Goal: Task Accomplishment & Management: Manage account settings

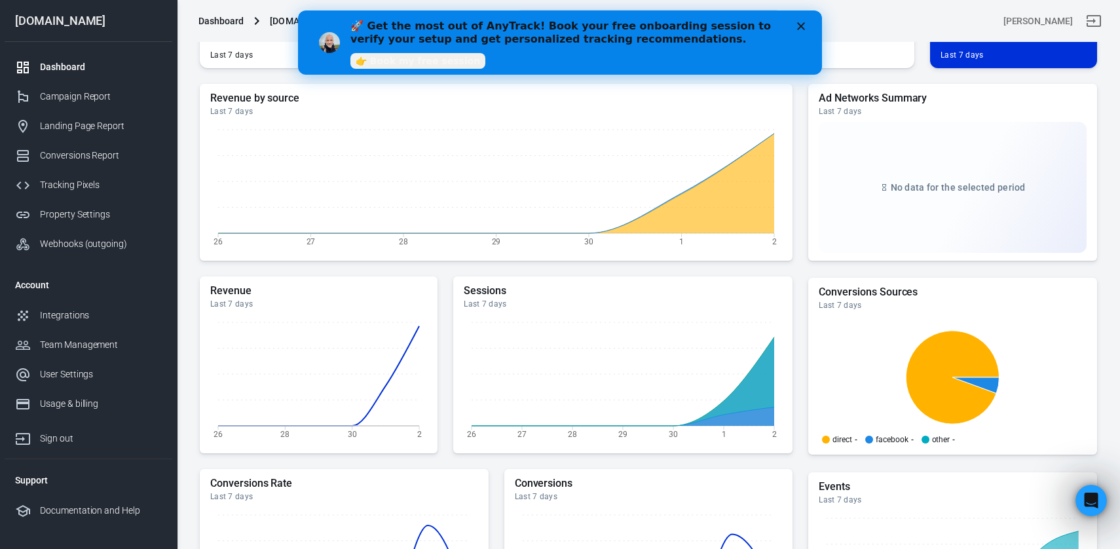
click at [802, 29] on icon "Close" at bounding box center [801, 26] width 8 height 8
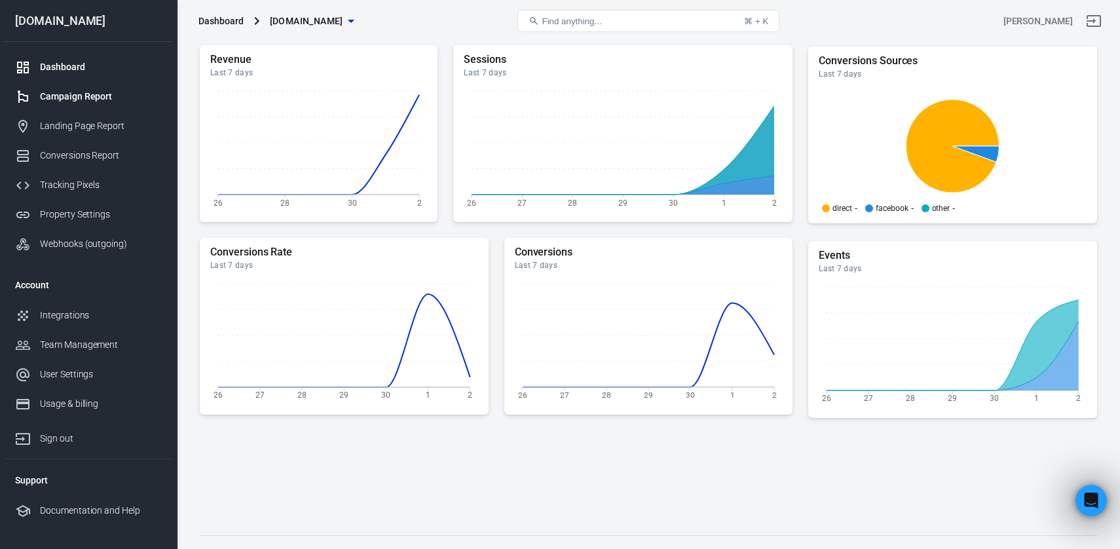
scroll to position [323, 0]
click at [109, 126] on div "Landing Page Report" at bounding box center [101, 126] width 122 height 14
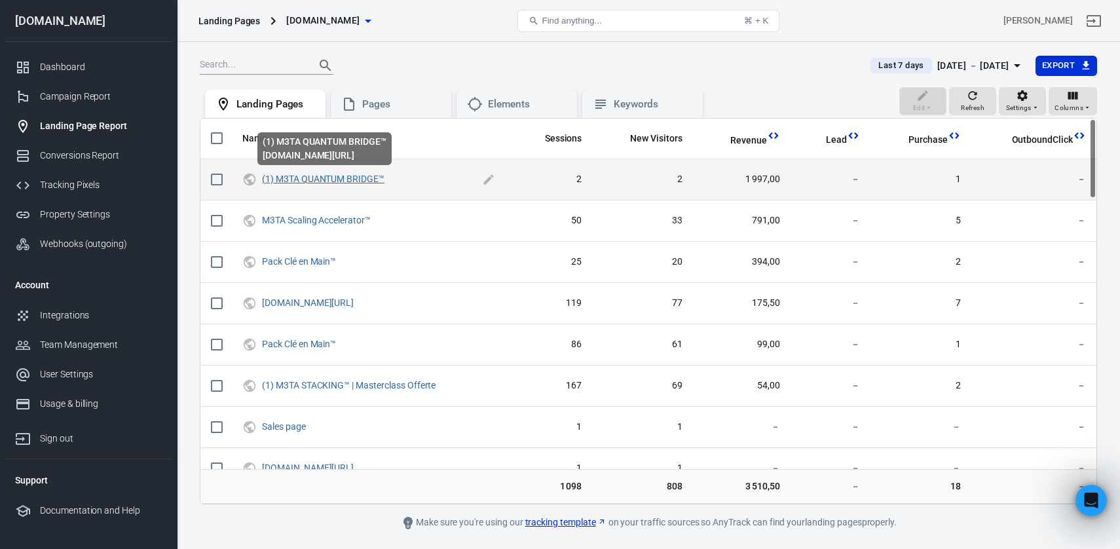
click at [350, 179] on link "(1) M3TA QUANTUM BRIDGE™" at bounding box center [323, 179] width 123 height 10
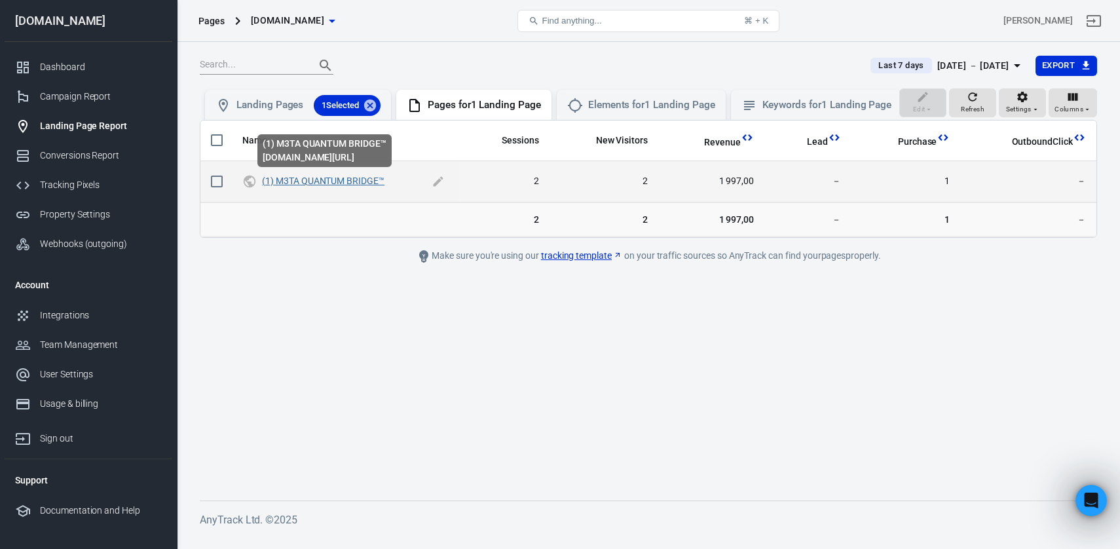
click at [352, 182] on link "(1) M3TA QUANTUM BRIDGE™" at bounding box center [323, 181] width 123 height 10
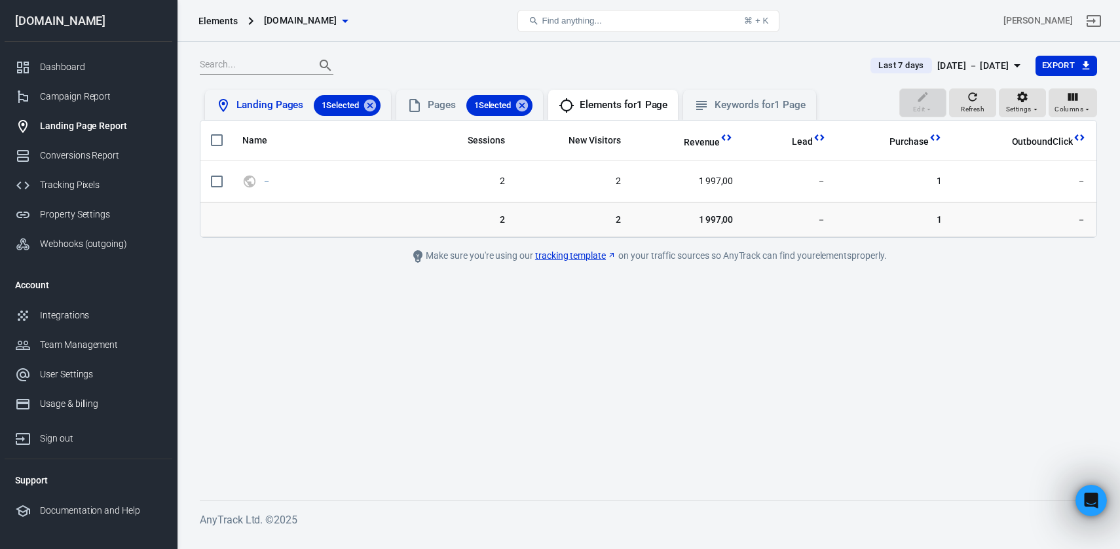
click at [282, 111] on div "Landing Pages 1 Selected" at bounding box center [308, 105] width 144 height 21
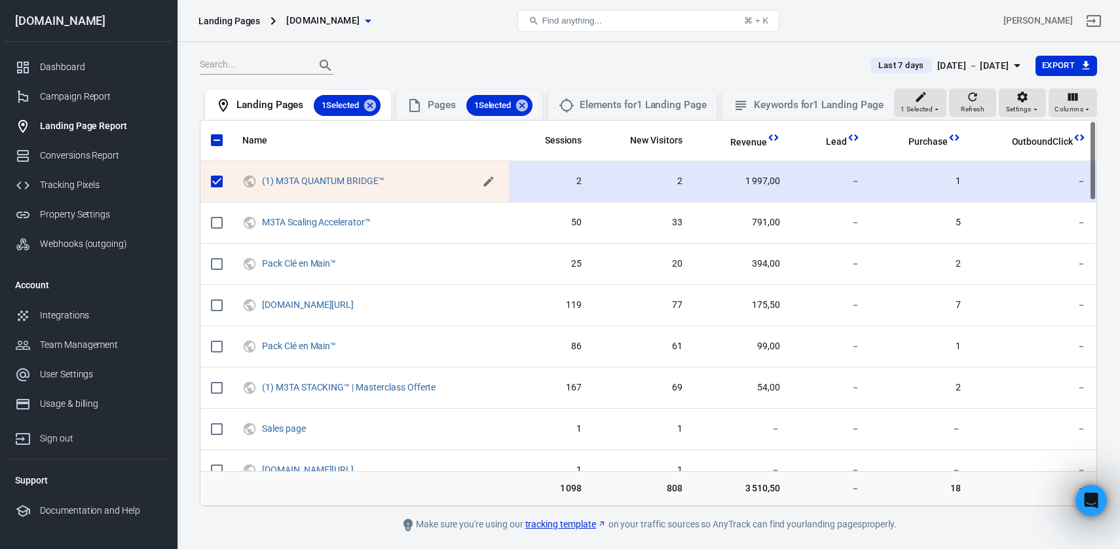
click at [490, 180] on icon "scrollable content" at bounding box center [488, 181] width 10 height 10
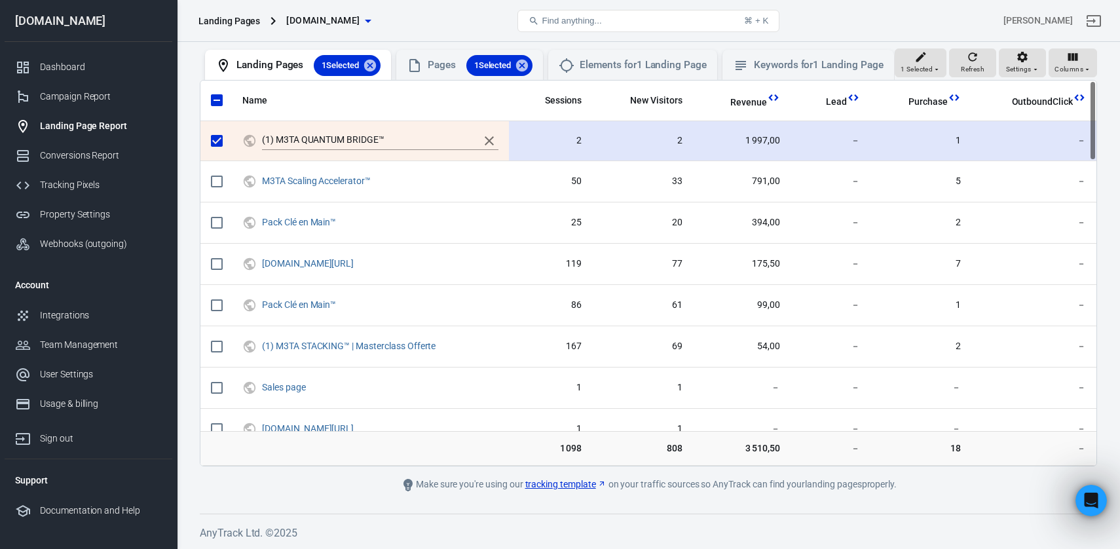
click at [343, 516] on footer "AnyTrack Ltd. © 2025" at bounding box center [648, 528] width 897 height 28
click at [216, 141] on input "scrollable content" at bounding box center [217, 142] width 28 height 28
checkbox input "false"
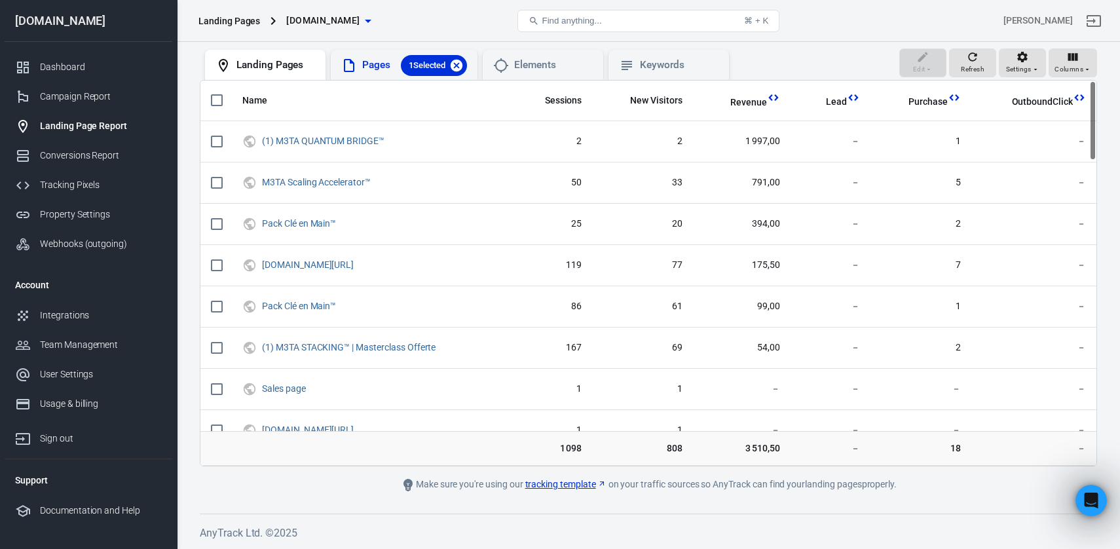
click at [459, 58] on icon at bounding box center [456, 65] width 14 height 14
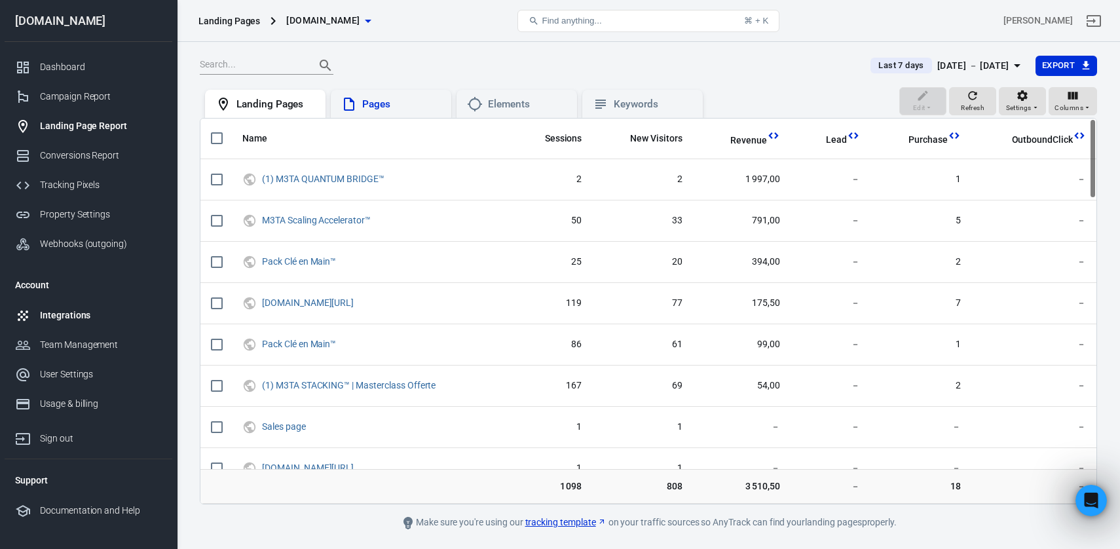
click at [85, 309] on div "Integrations" at bounding box center [101, 316] width 122 height 14
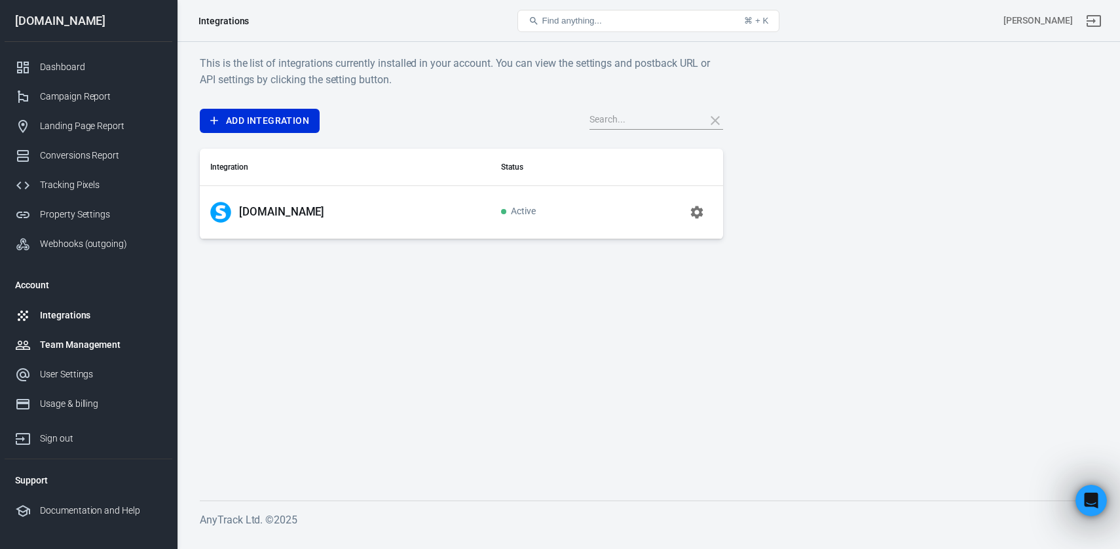
click at [104, 346] on div "Team Management" at bounding box center [101, 345] width 122 height 14
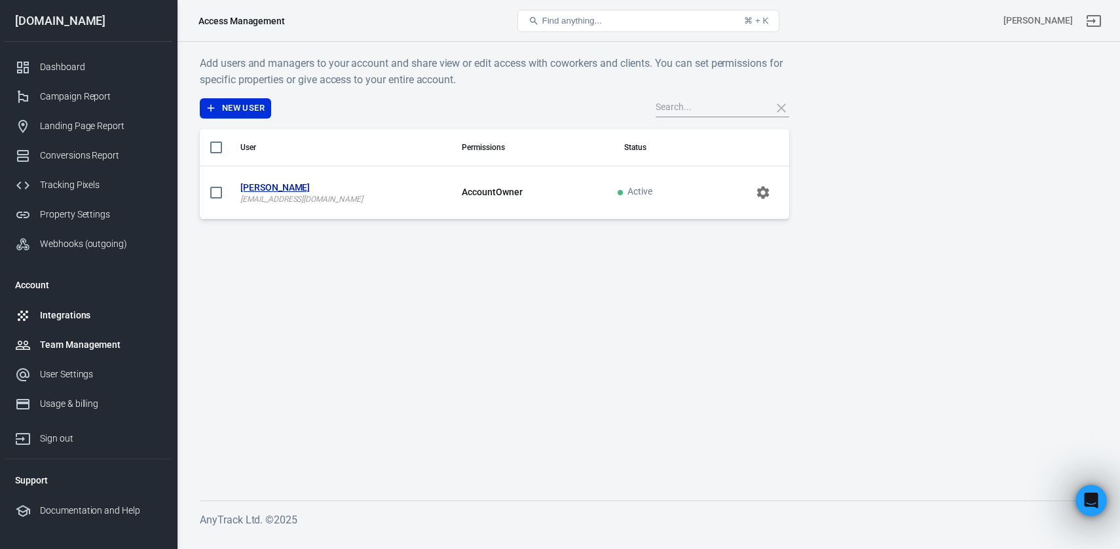
click at [62, 311] on div "Integrations" at bounding box center [101, 316] width 122 height 14
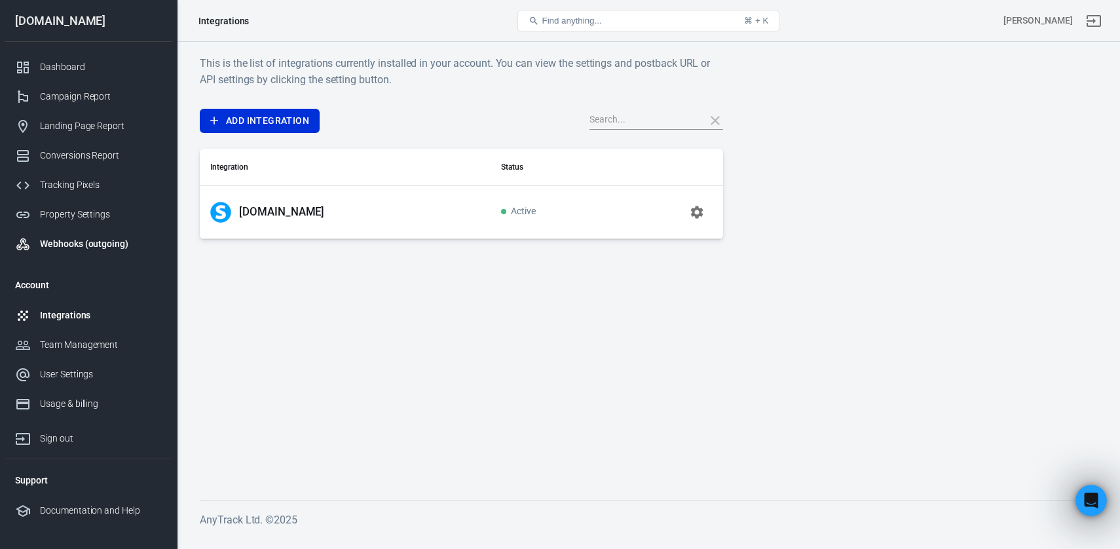
click at [75, 236] on link "Webhooks (outgoing)" at bounding box center [89, 243] width 168 height 29
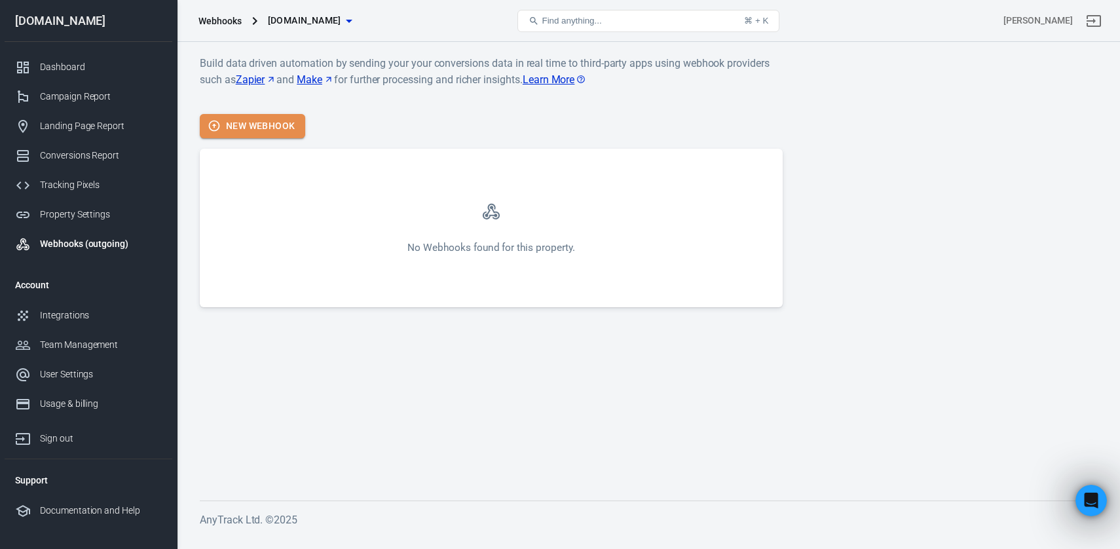
click at [282, 125] on button "New Webhook" at bounding box center [252, 126] width 105 height 24
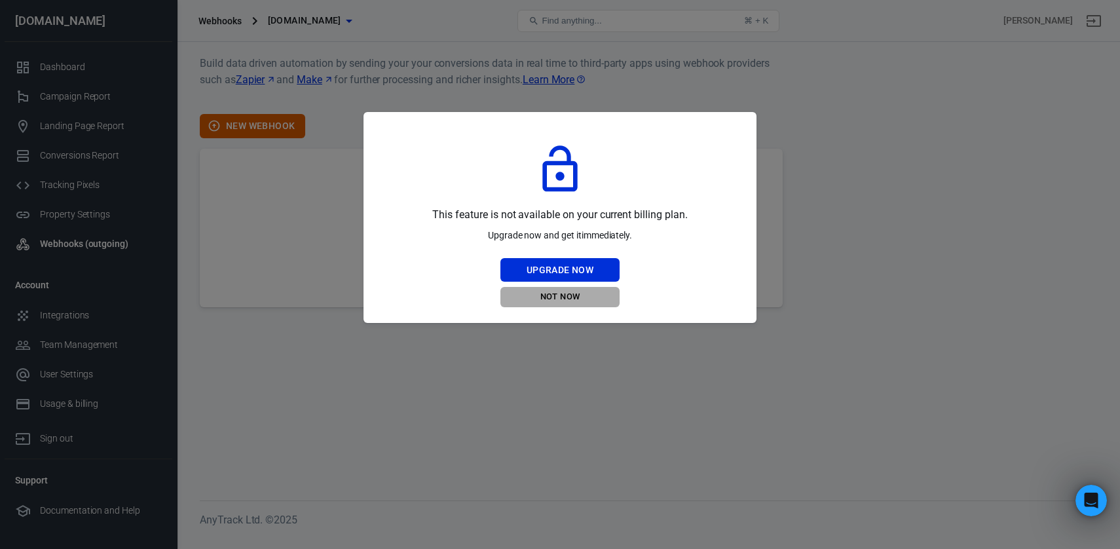
click at [571, 298] on button "Not Now" at bounding box center [559, 297] width 119 height 20
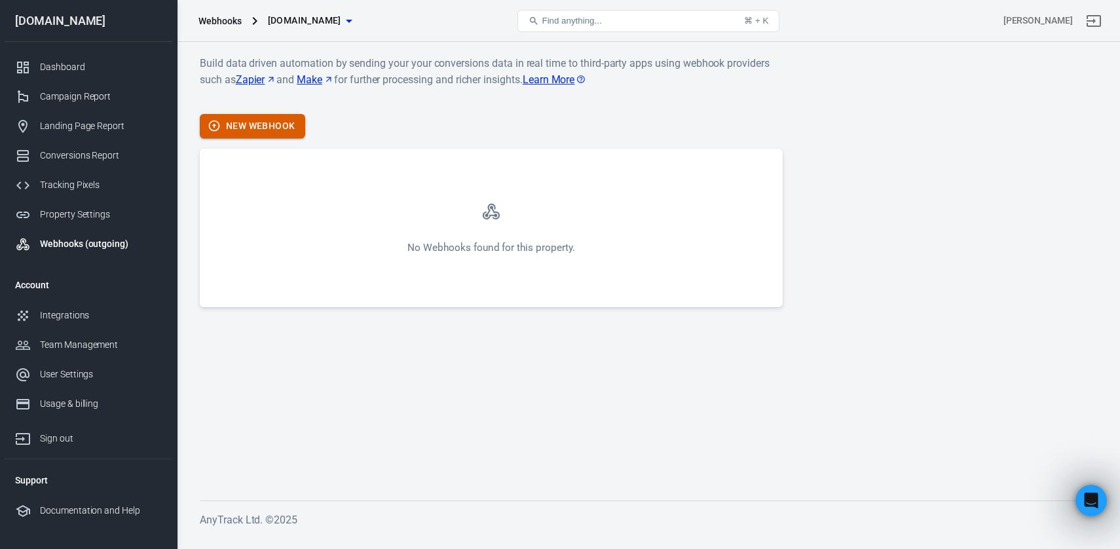
click at [292, 119] on button "New Webhook" at bounding box center [252, 126] width 105 height 24
click at [115, 100] on div "Campaign Report" at bounding box center [101, 97] width 122 height 14
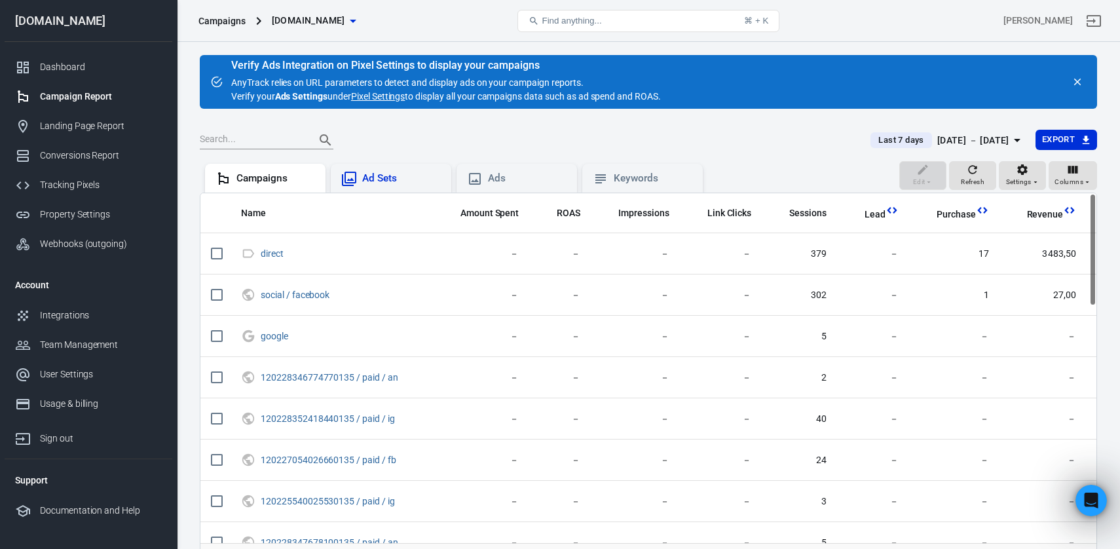
click at [391, 176] on div "Ad Sets" at bounding box center [401, 179] width 79 height 14
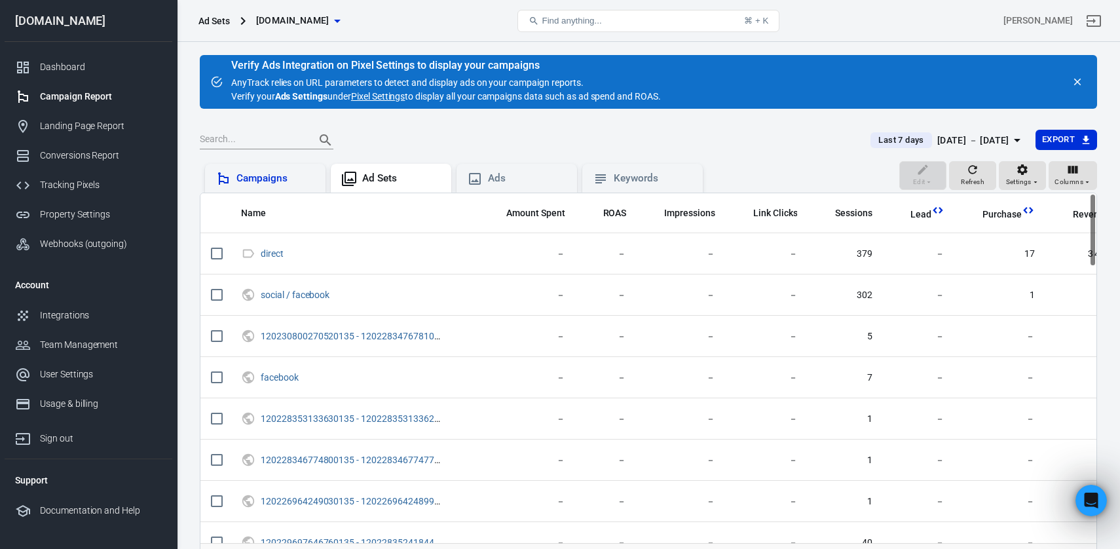
click at [242, 184] on div "Campaigns" at bounding box center [275, 179] width 79 height 14
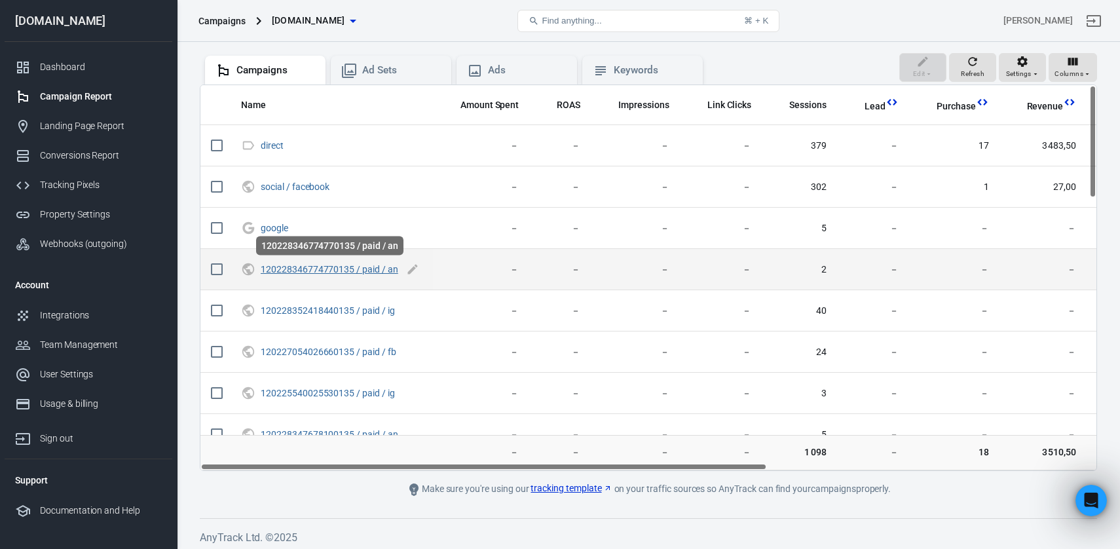
click at [333, 271] on link "120228346774770135 / paid / an" at bounding box center [330, 269] width 138 height 10
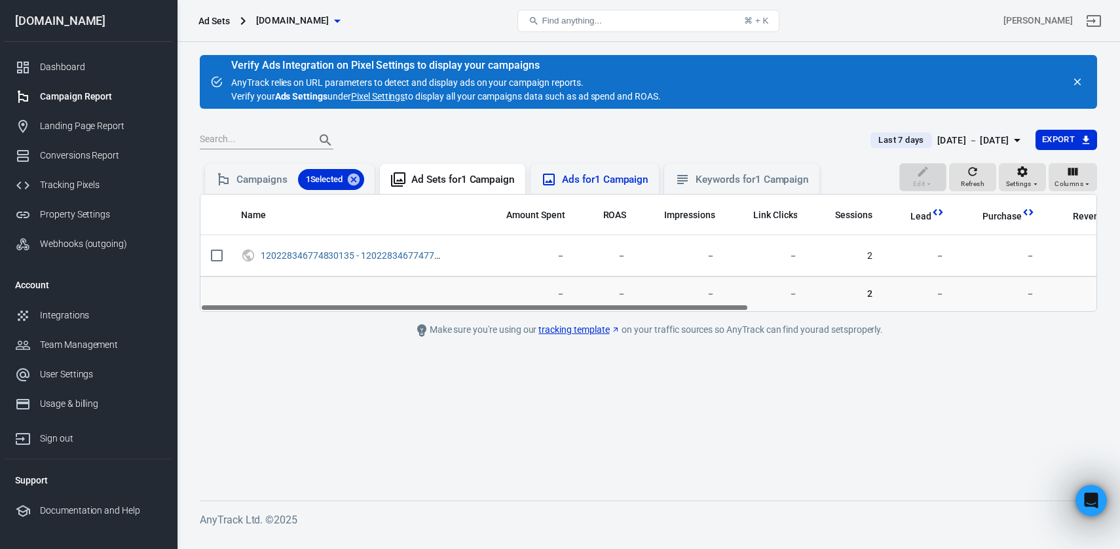
click at [583, 185] on div "Ads for 1 Campaign" at bounding box center [605, 180] width 86 height 14
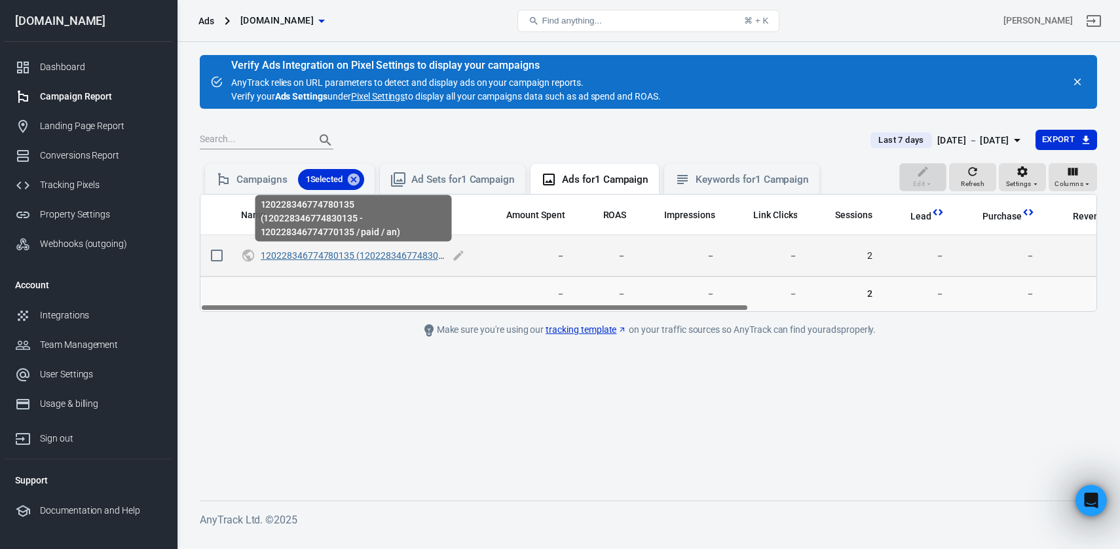
click at [338, 253] on link "120228346774780135 (120228346774830135 - 120228346774770135 / paid / an)" at bounding box center [431, 255] width 340 height 10
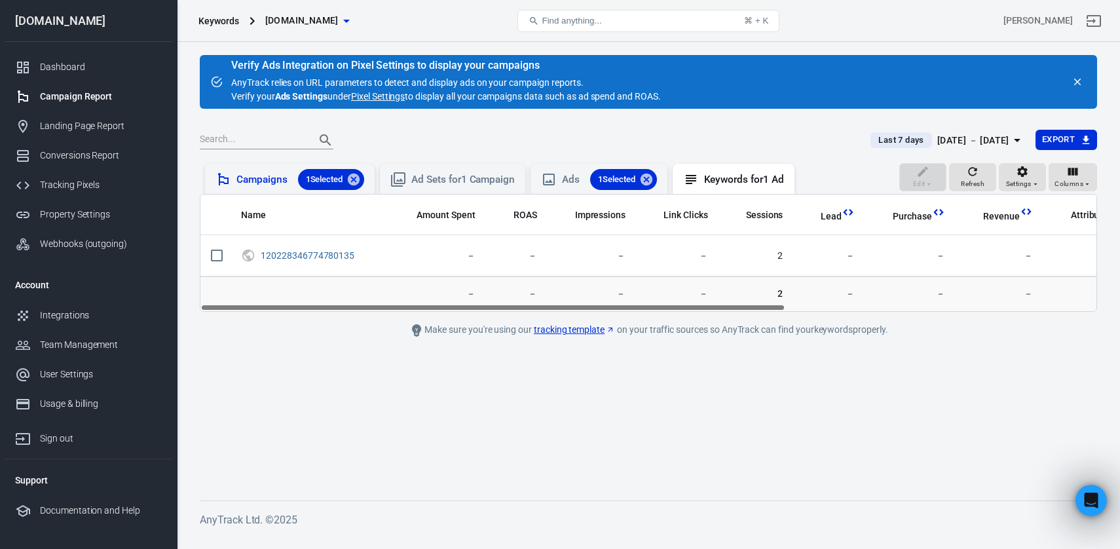
click at [254, 183] on div "Campaigns 1 Selected" at bounding box center [300, 179] width 128 height 21
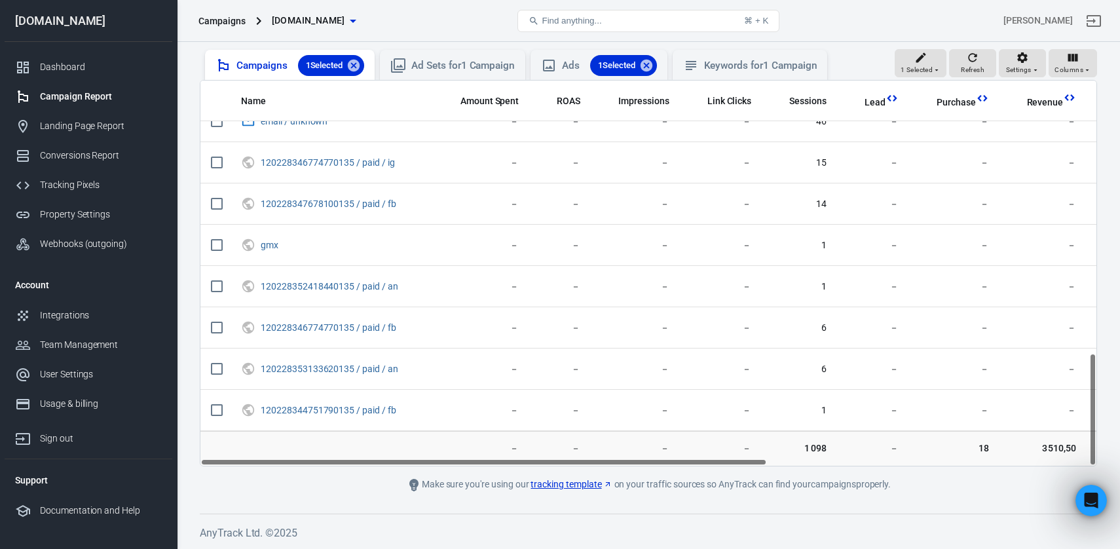
scroll to position [83, 0]
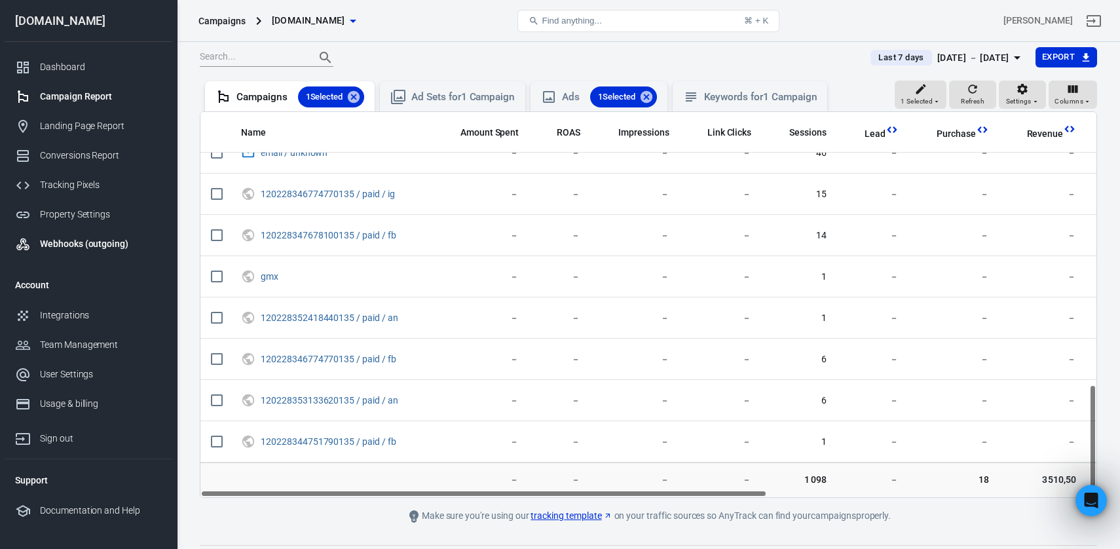
click at [81, 244] on div "Webhooks (outgoing)" at bounding box center [101, 244] width 122 height 14
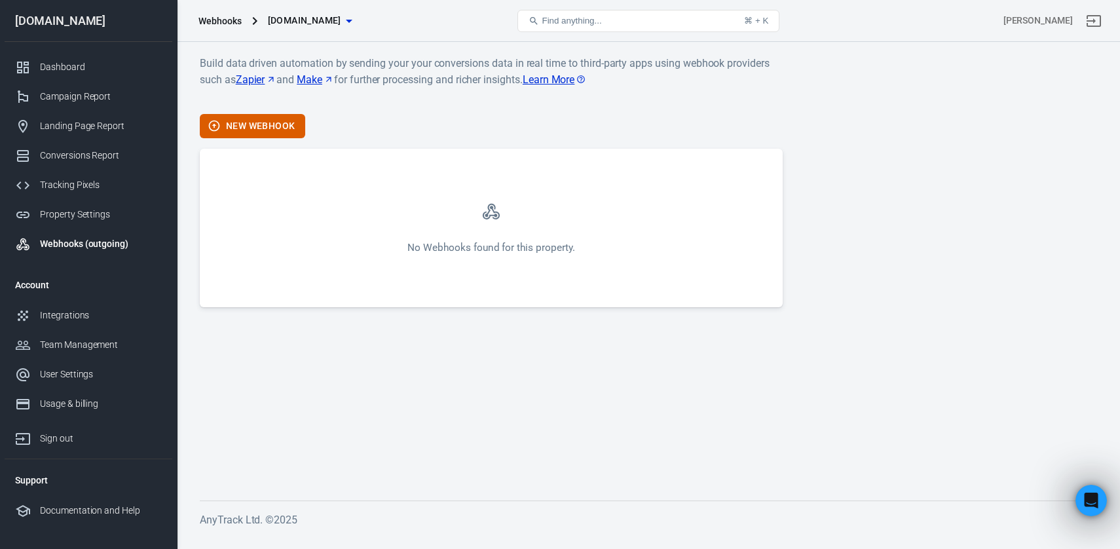
click at [404, 129] on div "New Webhook" at bounding box center [491, 126] width 583 height 24
click at [276, 128] on button "New Webhook" at bounding box center [252, 126] width 105 height 24
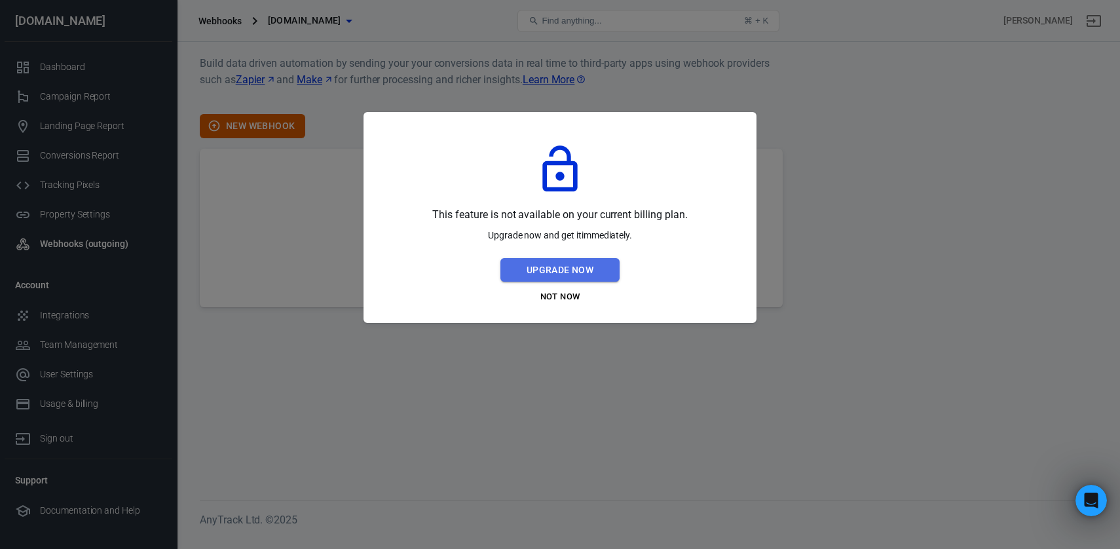
click at [599, 274] on button "Upgrade Now" at bounding box center [559, 270] width 119 height 24
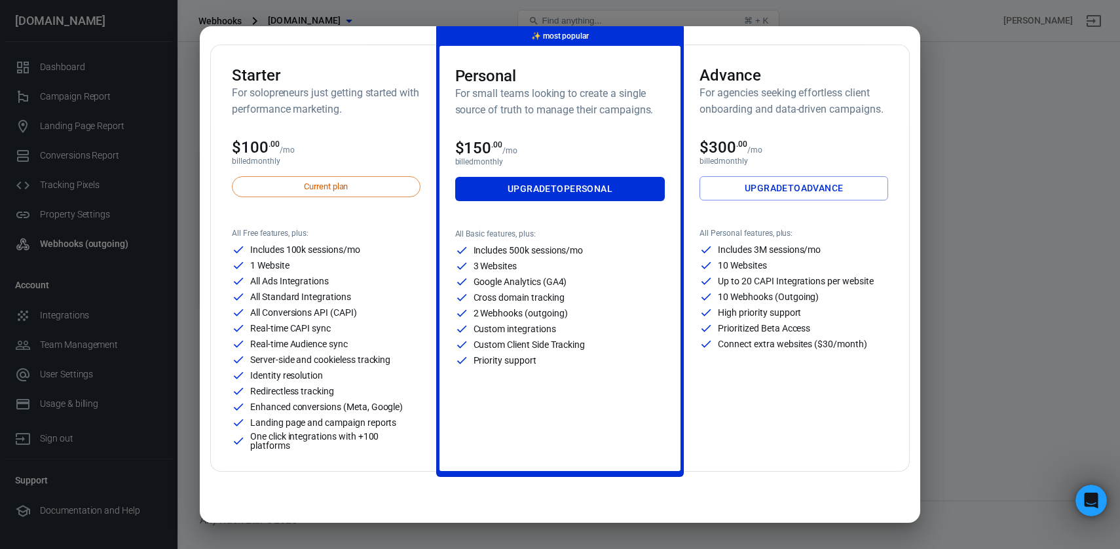
scroll to position [80, 0]
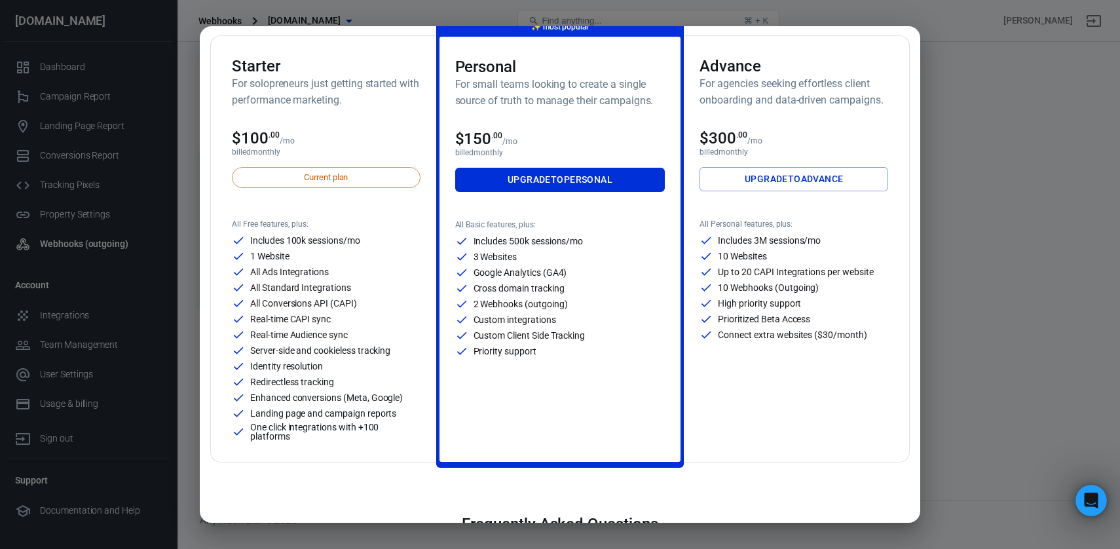
click at [485, 303] on p "2 Webhooks (outgoing)" at bounding box center [521, 303] width 94 height 9
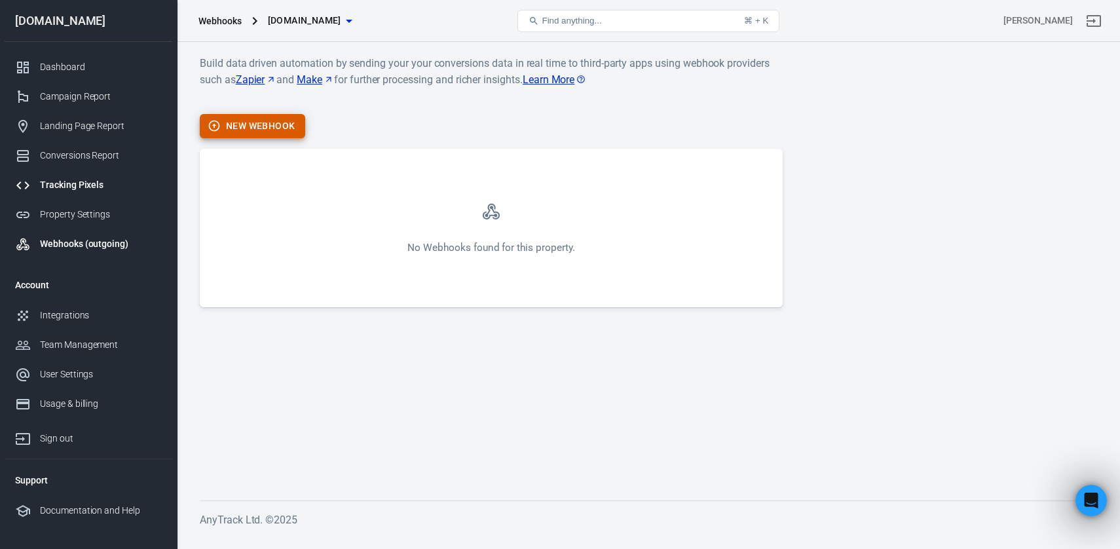
click at [98, 187] on div "Tracking Pixels" at bounding box center [101, 185] width 122 height 14
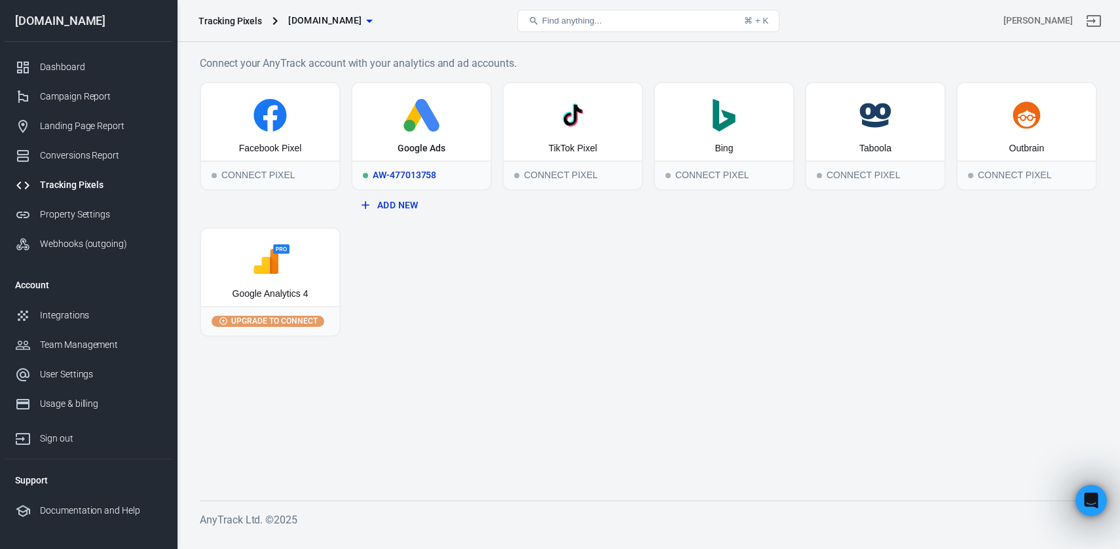
click at [417, 124] on icon at bounding box center [422, 115] width 128 height 33
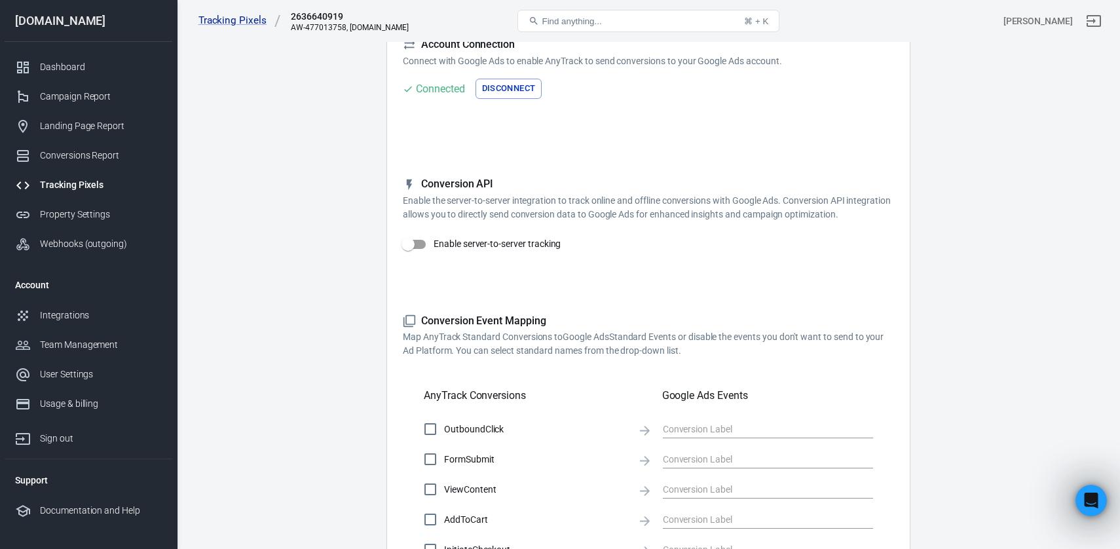
scroll to position [110, 0]
click at [410, 252] on input "Enable server-to-server tracking" at bounding box center [408, 243] width 75 height 25
checkbox input "true"
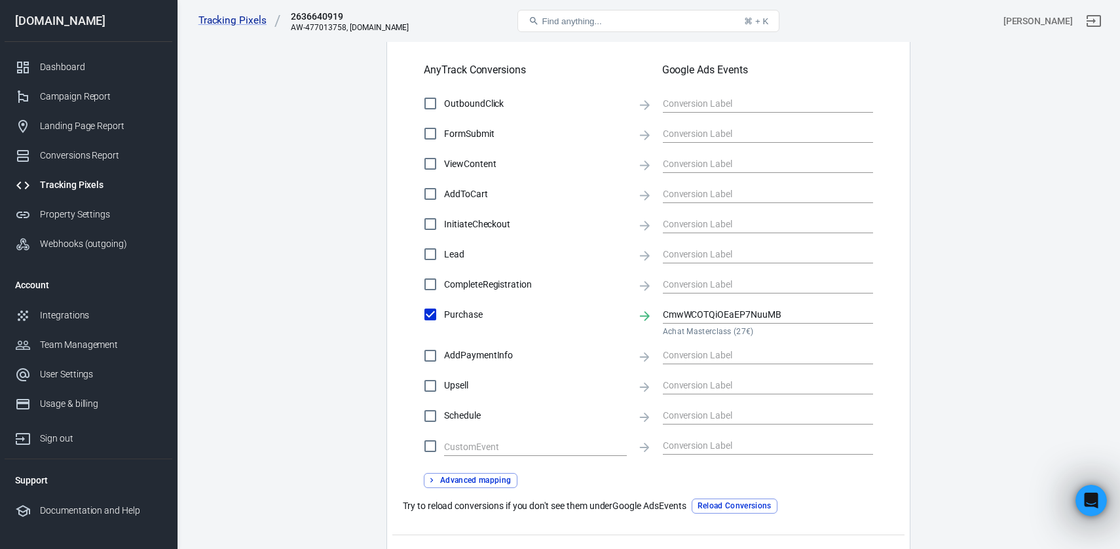
scroll to position [519, 0]
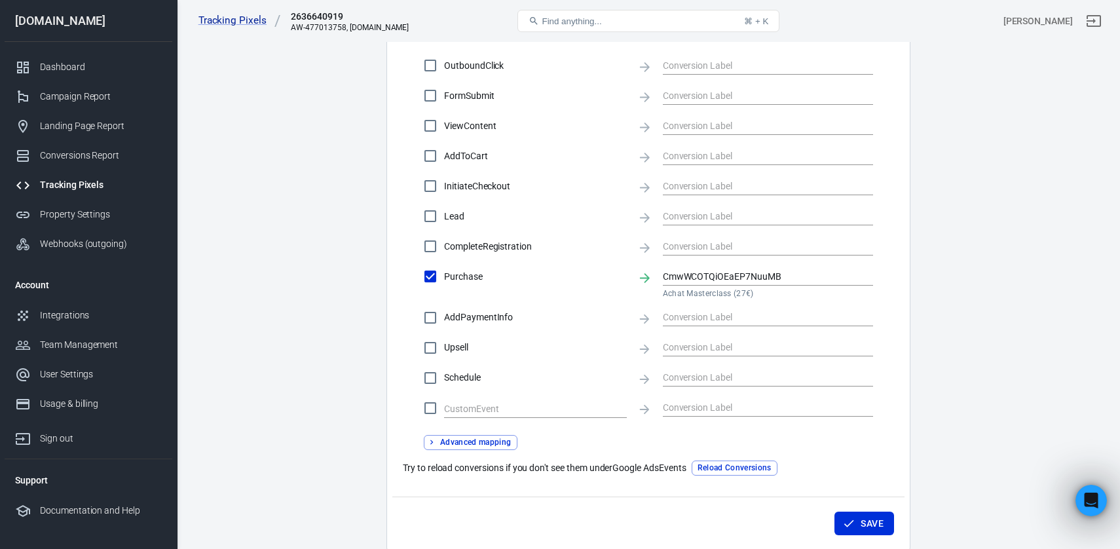
click at [430, 220] on input "Lead" at bounding box center [431, 216] width 28 height 28
click at [740, 212] on input "text" at bounding box center [758, 216] width 191 height 16
click at [955, 233] on main "Conversions Ads Integration Settings Conversions Settings Account Connection Co…" at bounding box center [648, 32] width 897 height 1038
click at [426, 215] on input "Lead" at bounding box center [431, 216] width 28 height 28
checkbox input "false"
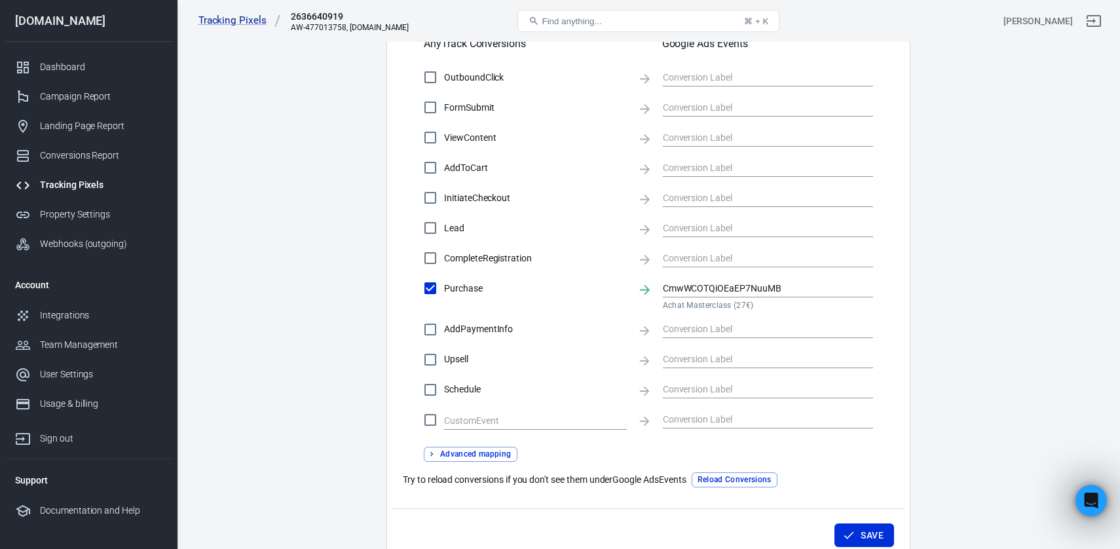
scroll to position [580, 0]
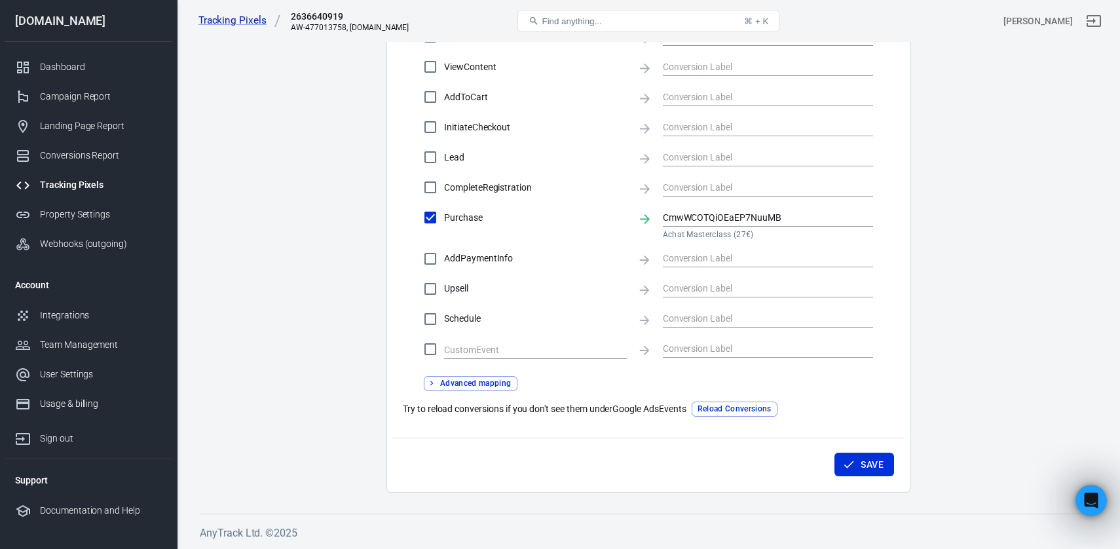
click at [455, 385] on button "Advanced mapping" at bounding box center [471, 383] width 94 height 15
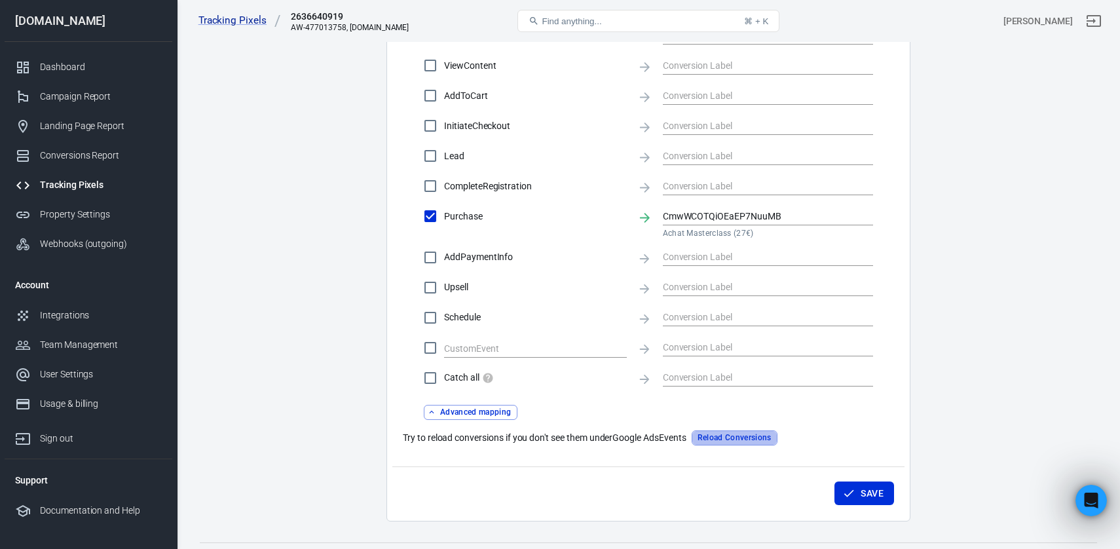
click at [719, 435] on button "Reload Conversions" at bounding box center [735, 437] width 86 height 15
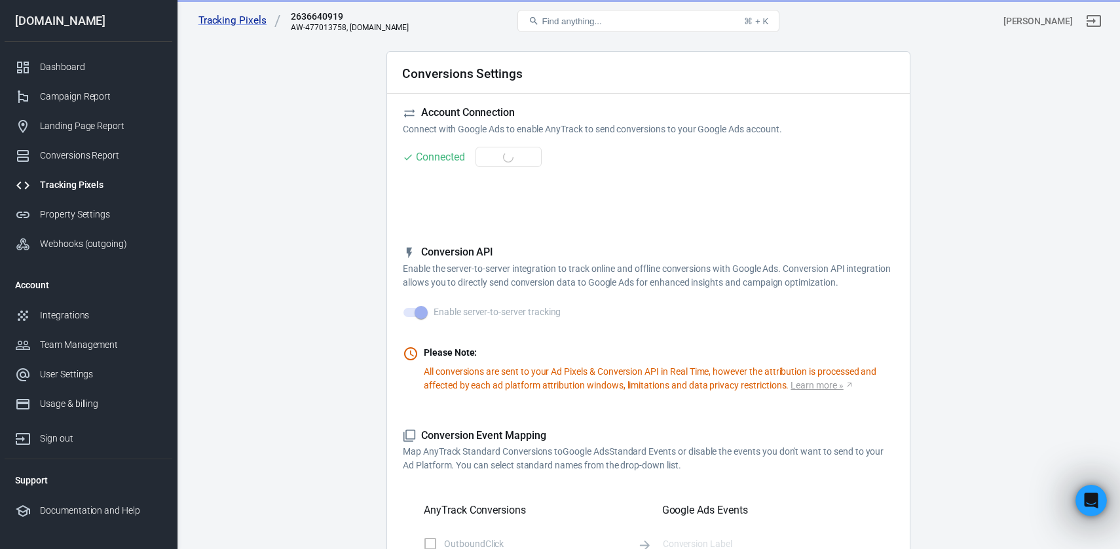
scroll to position [0, 0]
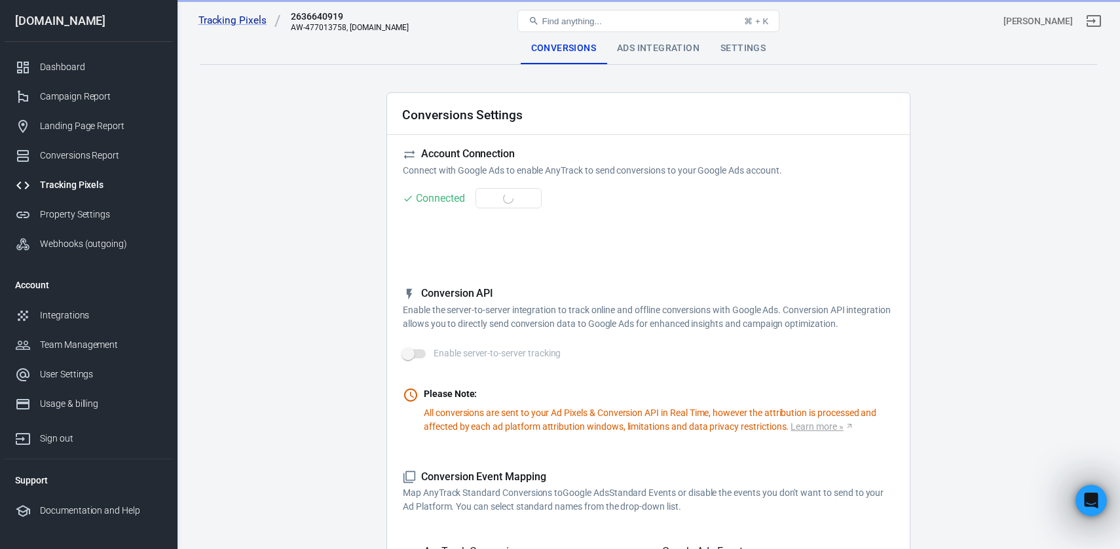
checkbox input "false"
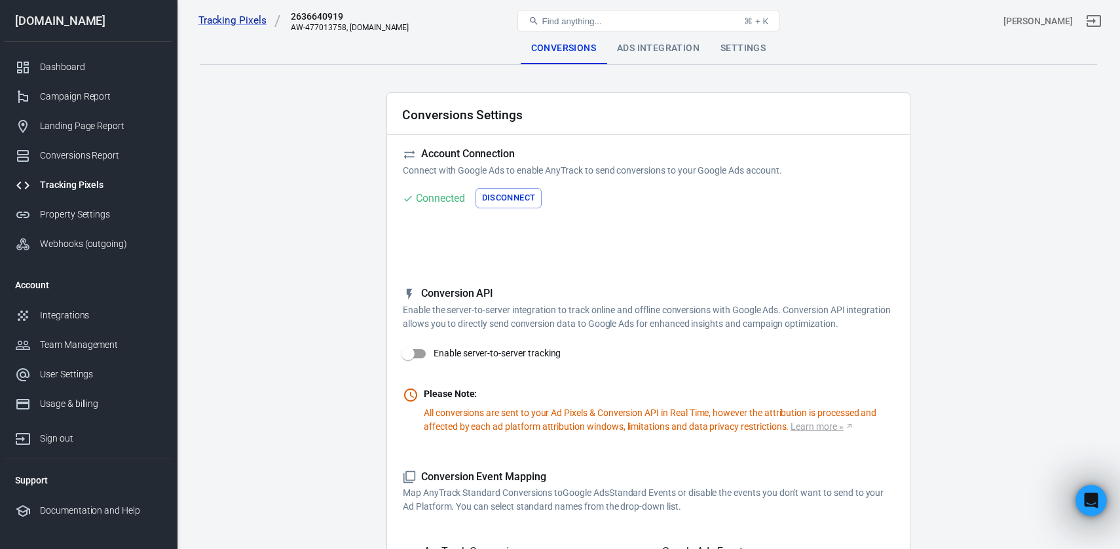
click at [311, 30] on div "AW-477013758, m3ta-stacking.com" at bounding box center [350, 27] width 118 height 9
click at [295, 31] on div "AW-477013758, m3ta-stacking.com" at bounding box center [350, 27] width 118 height 9
drag, startPoint x: 291, startPoint y: 31, endPoint x: 340, endPoint y: 32, distance: 49.1
click at [340, 33] on div "Tracking Pixels 2636640919 AW-477013758, m3ta-stacking.com" at bounding box center [343, 20] width 300 height 31
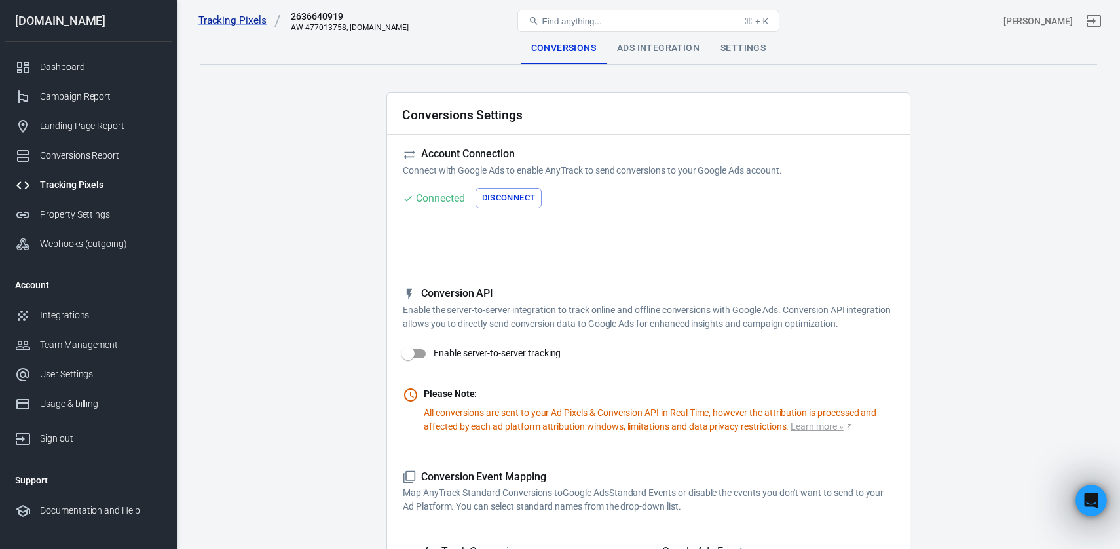
click at [318, 22] on div "2636640919" at bounding box center [350, 16] width 118 height 13
click at [664, 45] on div "Ads Integration" at bounding box center [659, 48] width 104 height 31
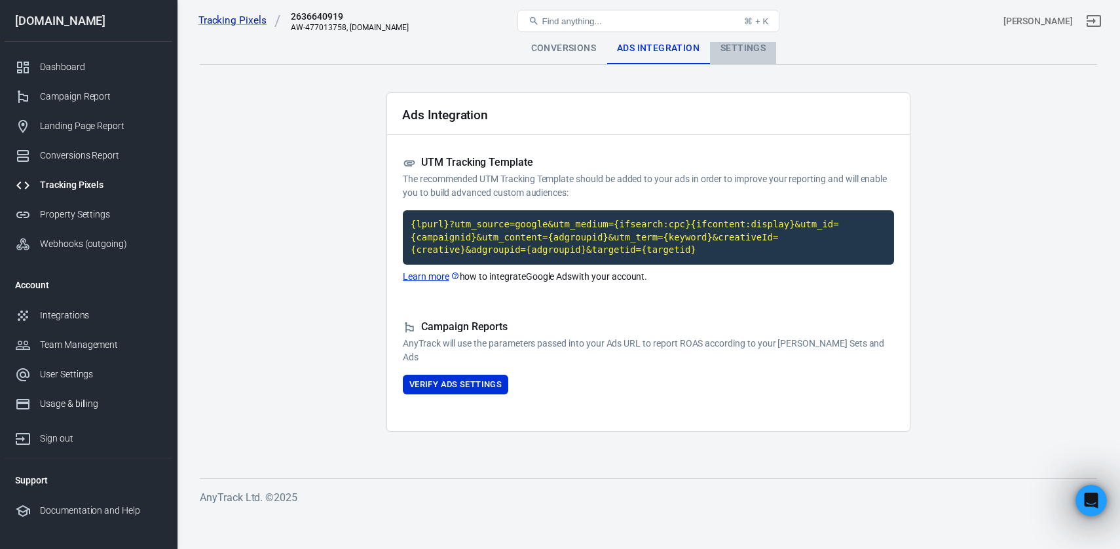
click at [761, 50] on div "Settings" at bounding box center [743, 48] width 66 height 31
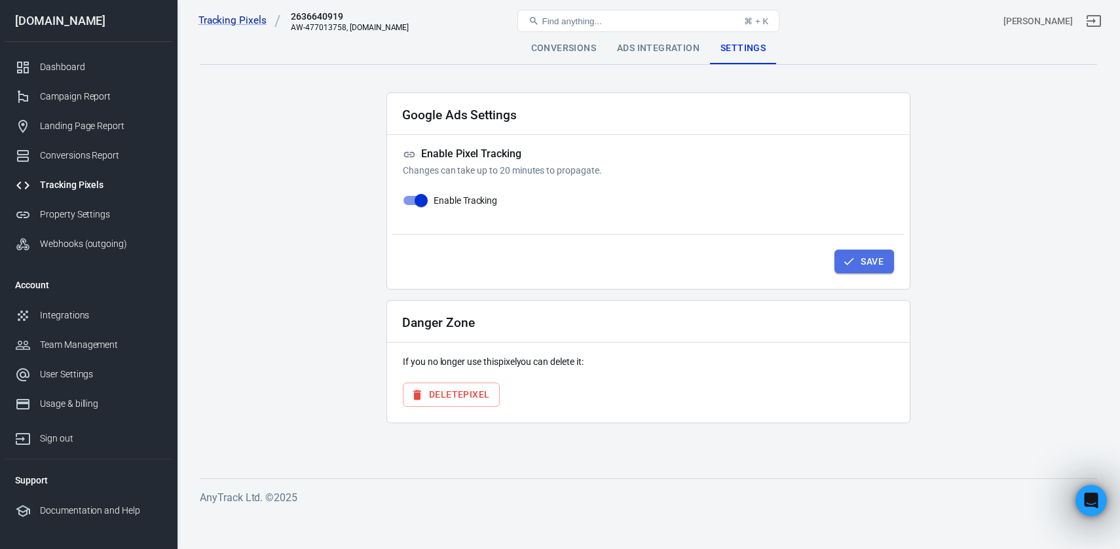
click at [873, 273] on button "Save" at bounding box center [865, 262] width 60 height 24
click at [656, 64] on div "Ads Integration" at bounding box center [659, 48] width 104 height 31
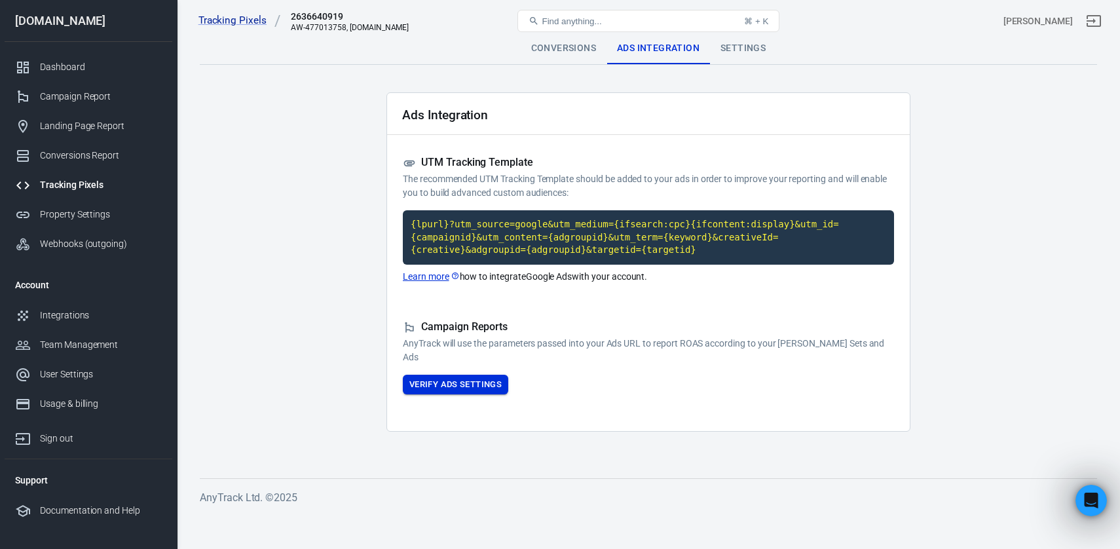
click at [487, 394] on button "Verify Ads Settings" at bounding box center [455, 385] width 105 height 20
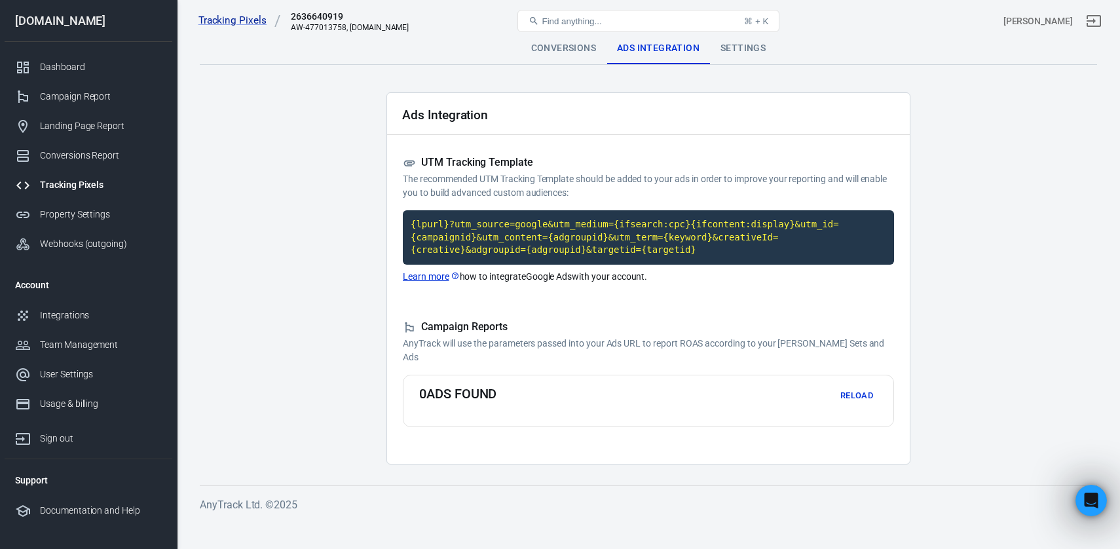
click at [564, 43] on div "Conversions" at bounding box center [564, 48] width 86 height 31
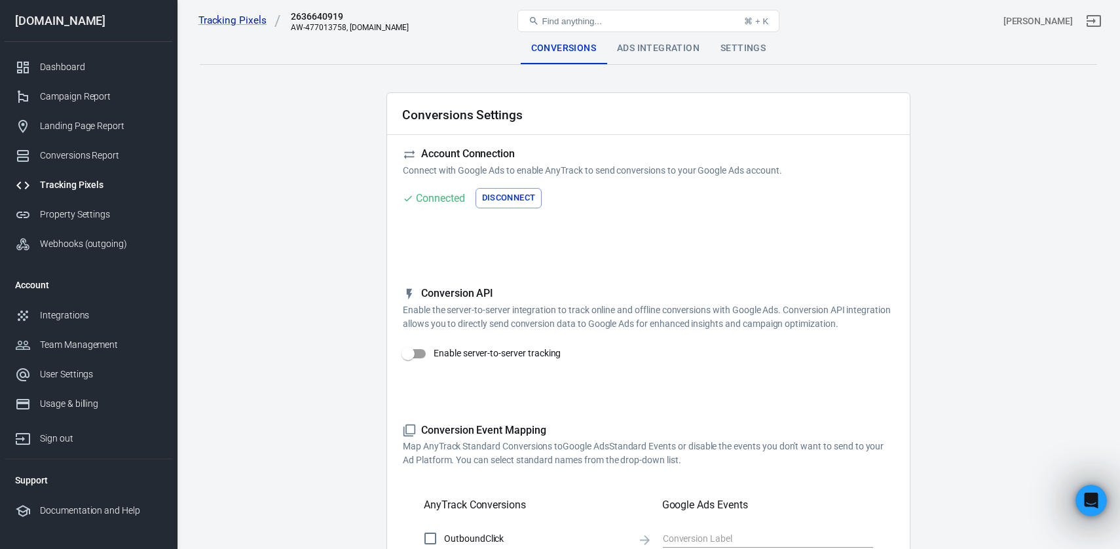
scroll to position [93, 0]
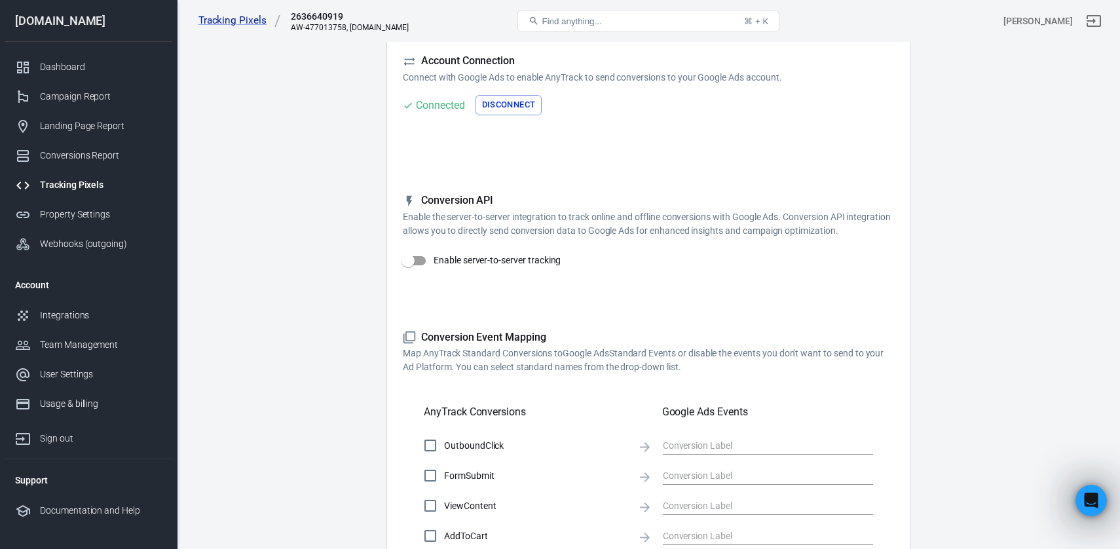
click at [422, 265] on input "Enable server-to-server tracking" at bounding box center [408, 260] width 75 height 25
checkbox input "true"
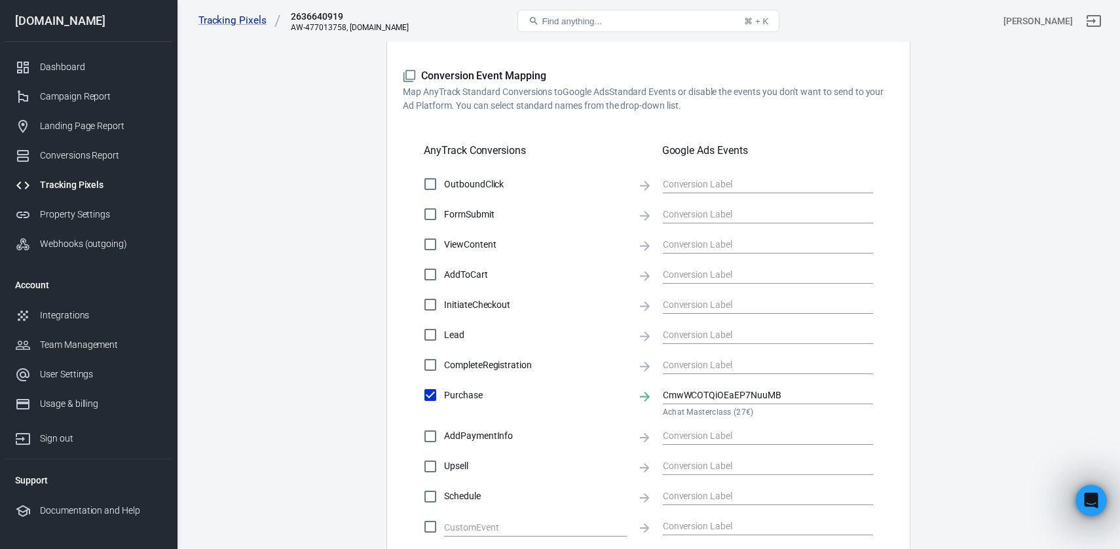
scroll to position [580, 0]
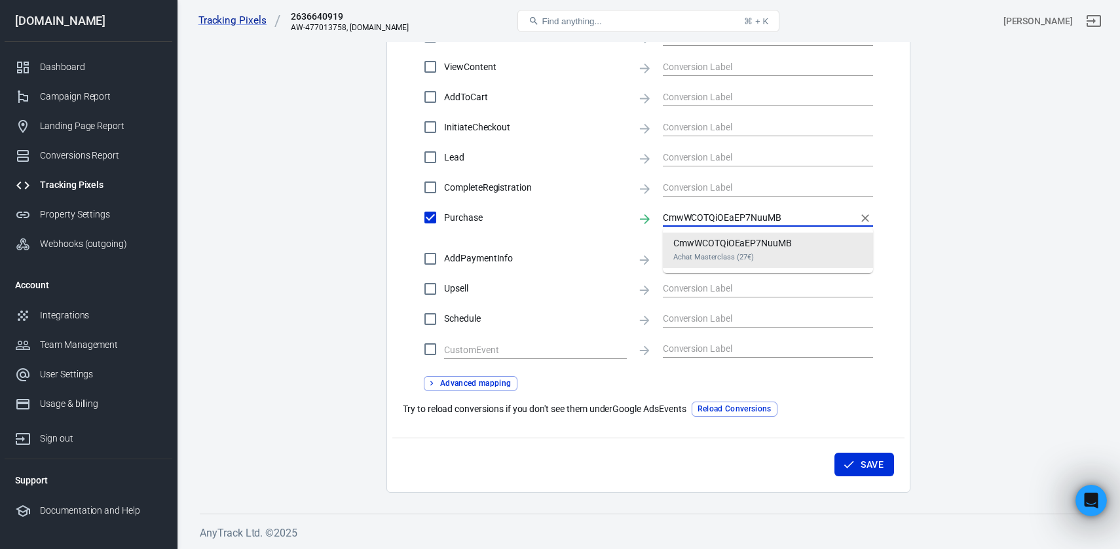
click at [759, 214] on input "CmwWCOTQiOEaEP7NuuMB" at bounding box center [758, 217] width 191 height 16
click at [862, 465] on button "Save" at bounding box center [865, 465] width 60 height 24
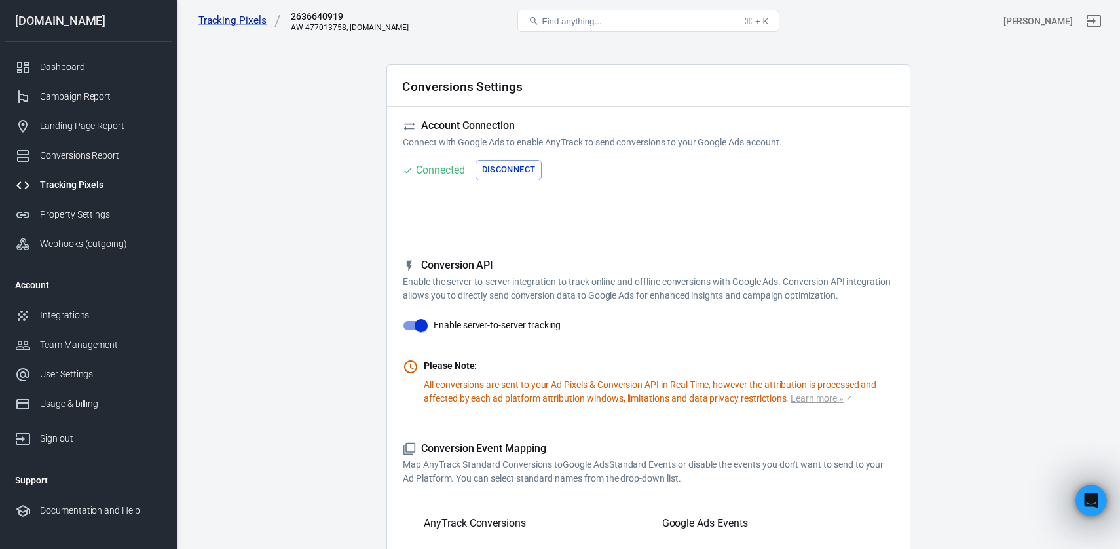
scroll to position [0, 0]
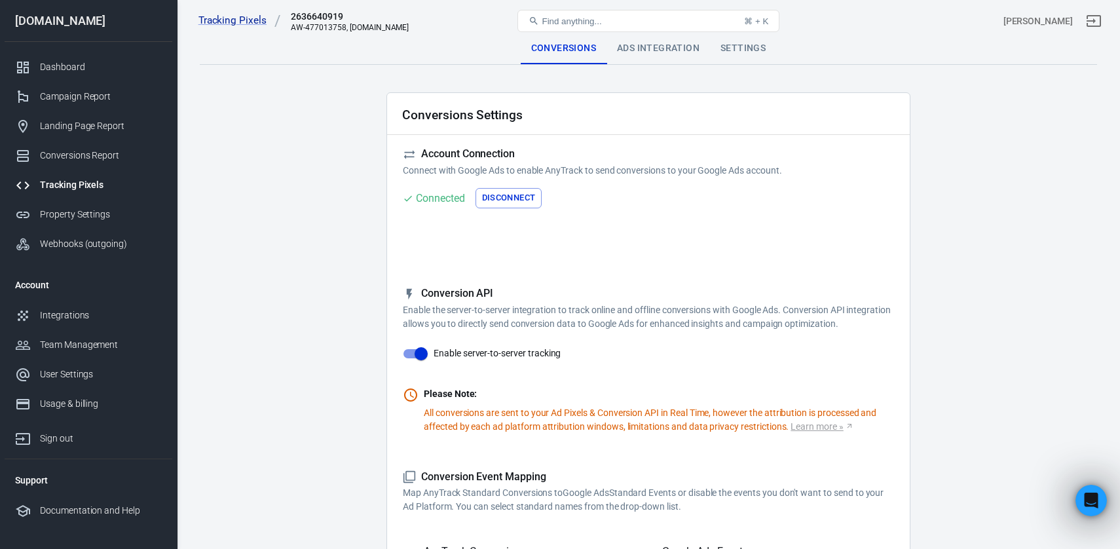
click at [339, 24] on div "AW-477013758, m3ta-stacking.com" at bounding box center [350, 27] width 118 height 9
click at [729, 54] on div "Settings" at bounding box center [743, 48] width 66 height 31
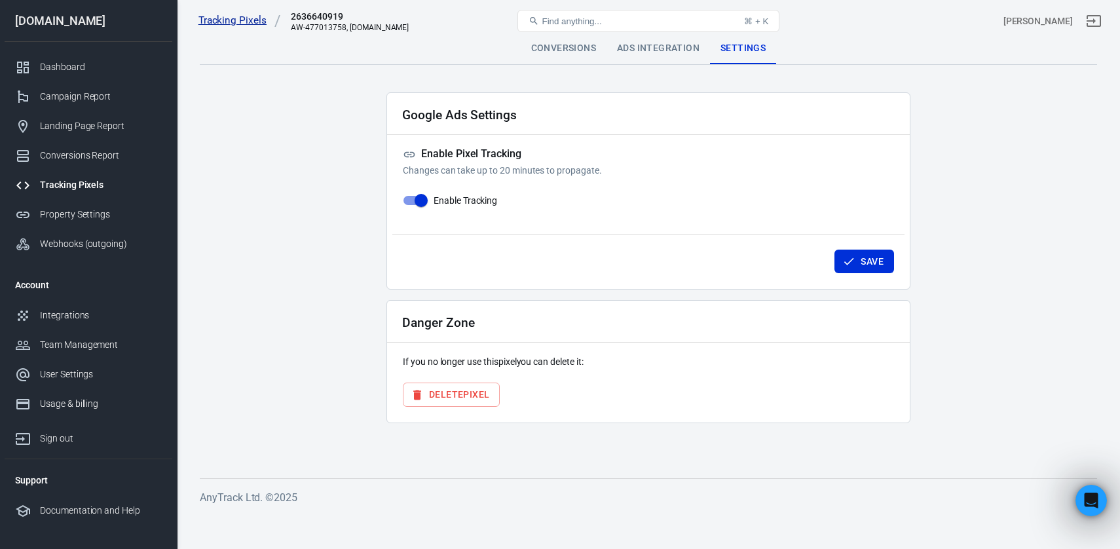
click at [257, 21] on link "Tracking Pixels" at bounding box center [239, 21] width 83 height 14
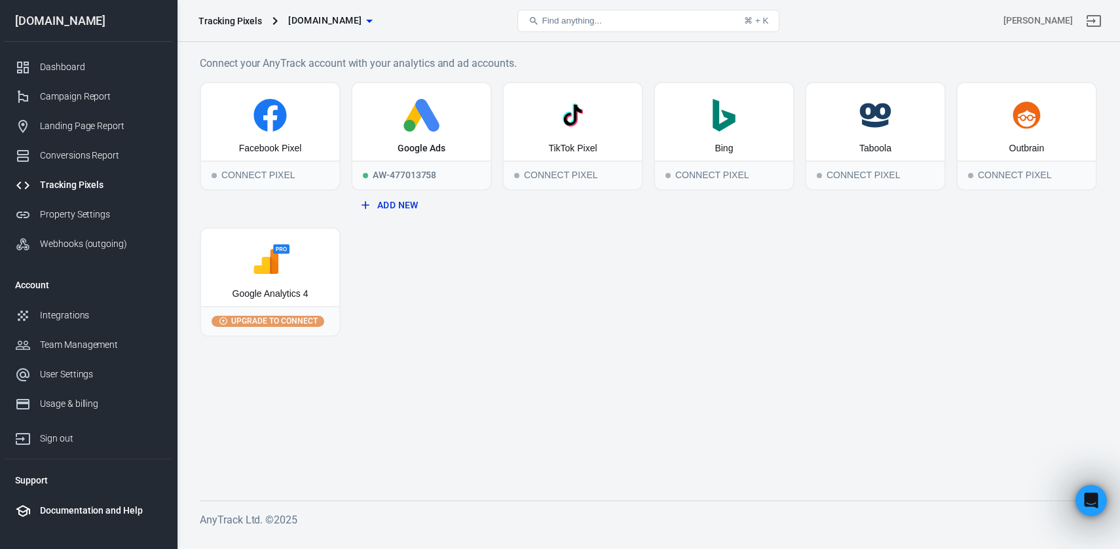
click at [108, 516] on div "Documentation and Help" at bounding box center [101, 511] width 122 height 14
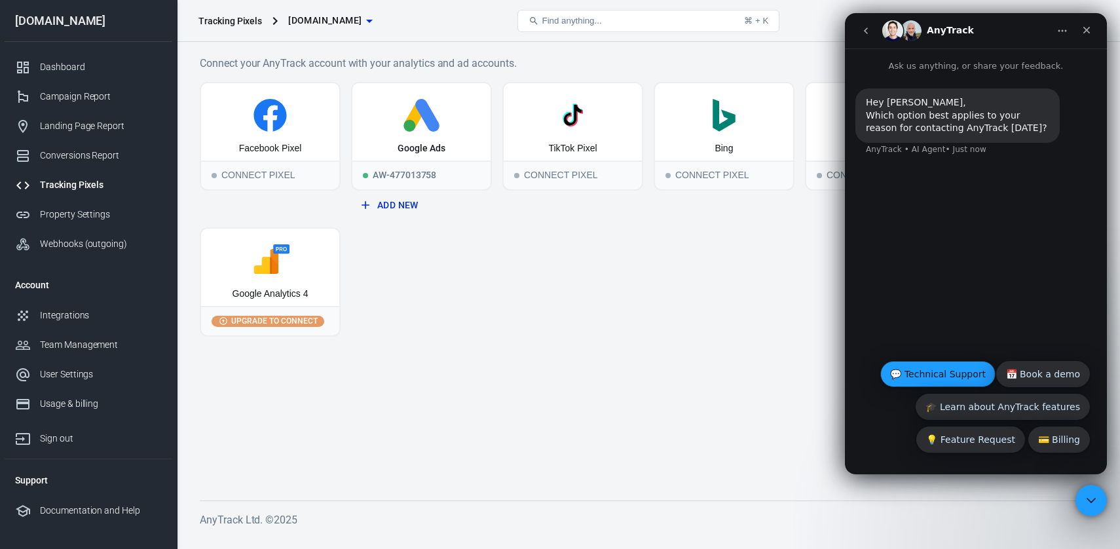
click at [951, 375] on button "💬 Technical Support" at bounding box center [937, 374] width 115 height 26
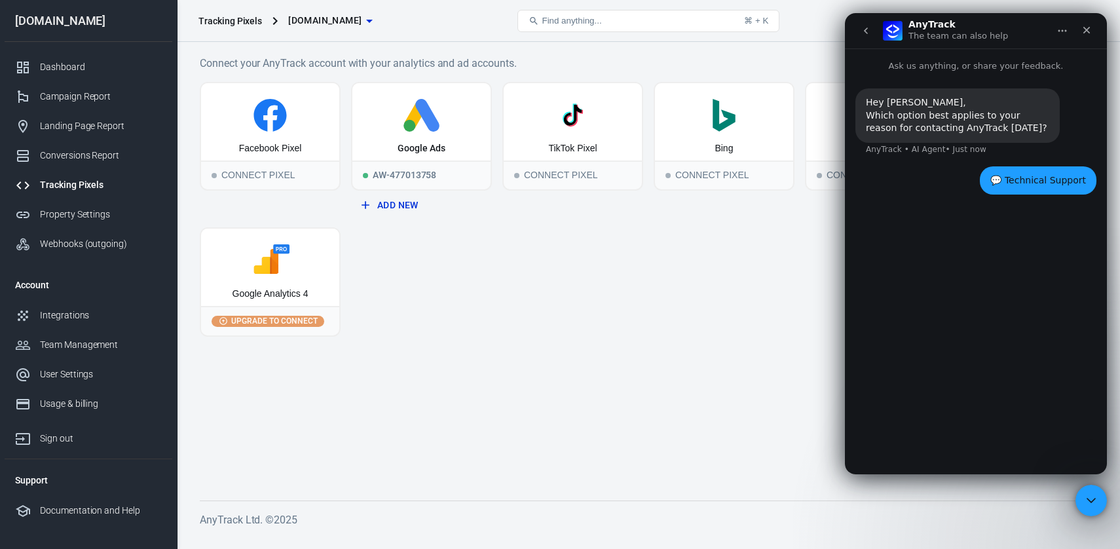
click at [867, 32] on icon "go back" at bounding box center [866, 31] width 10 height 10
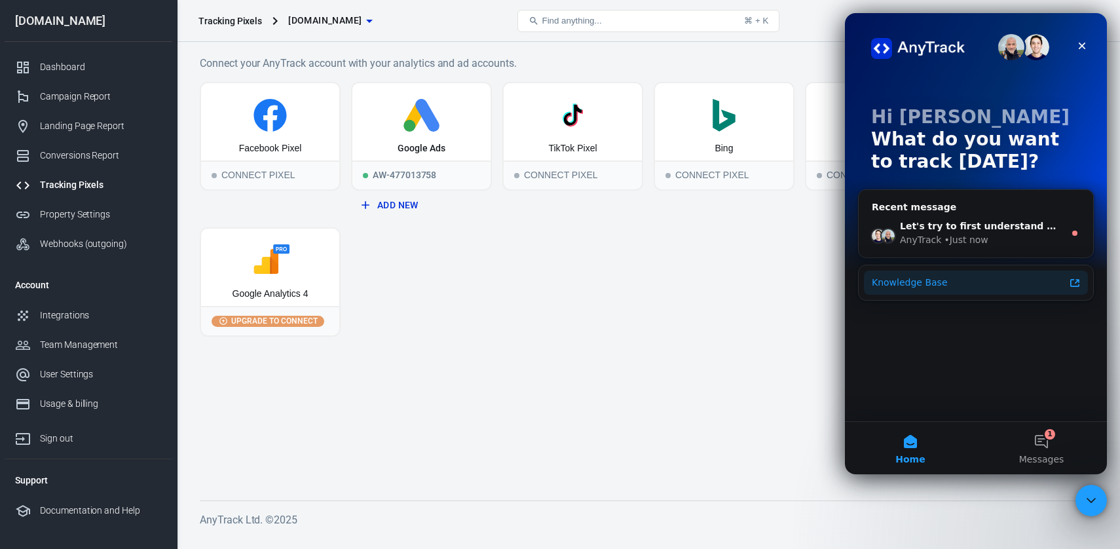
click at [923, 280] on div "Knowledge Base" at bounding box center [968, 283] width 193 height 14
click at [937, 241] on div "AnyTrack" at bounding box center [920, 240] width 41 height 14
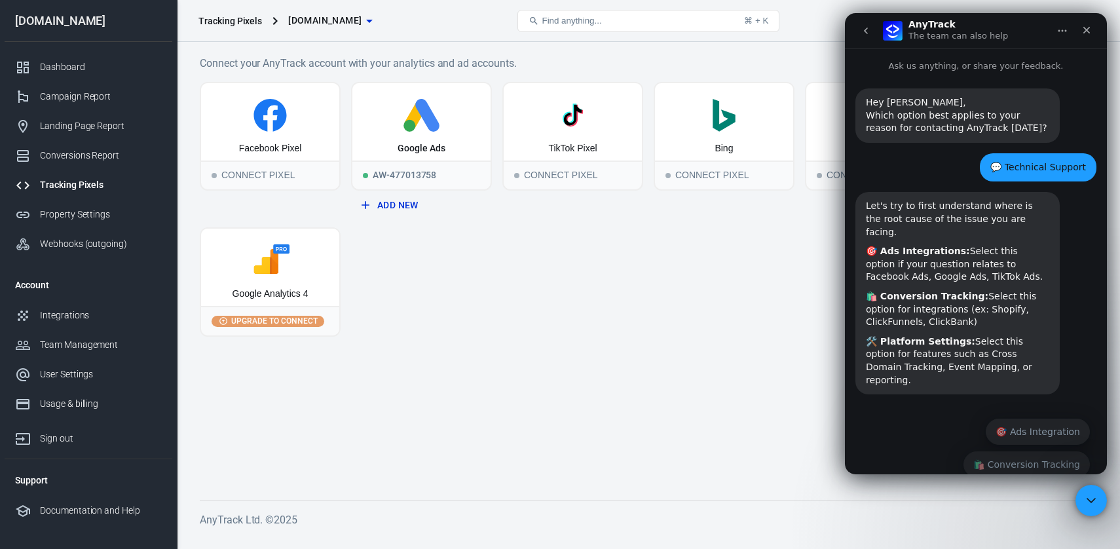
scroll to position [32, 0]
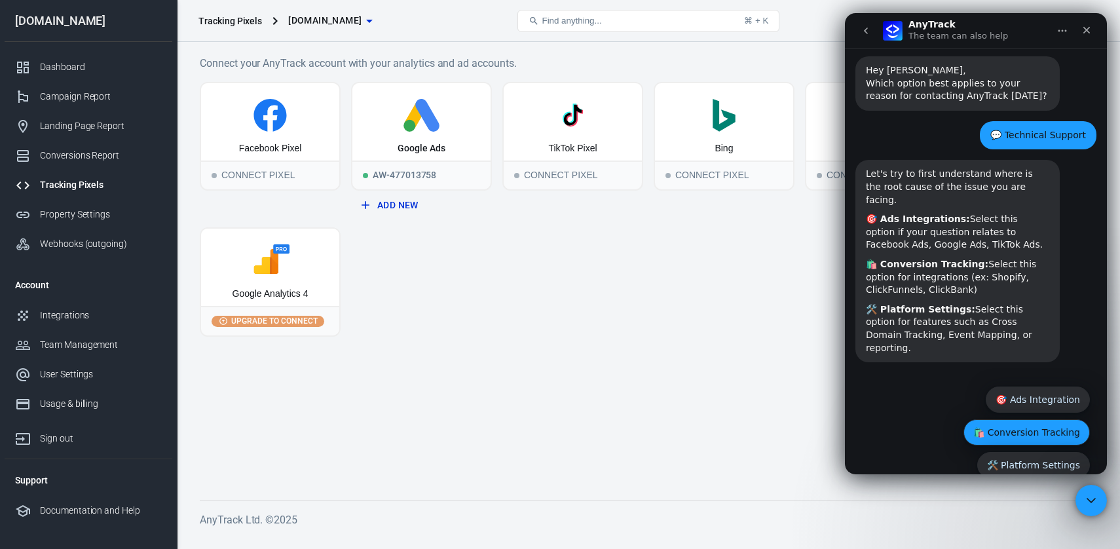
click at [1063, 419] on button "🛍️ Conversion Tracking" at bounding box center [1027, 432] width 126 height 26
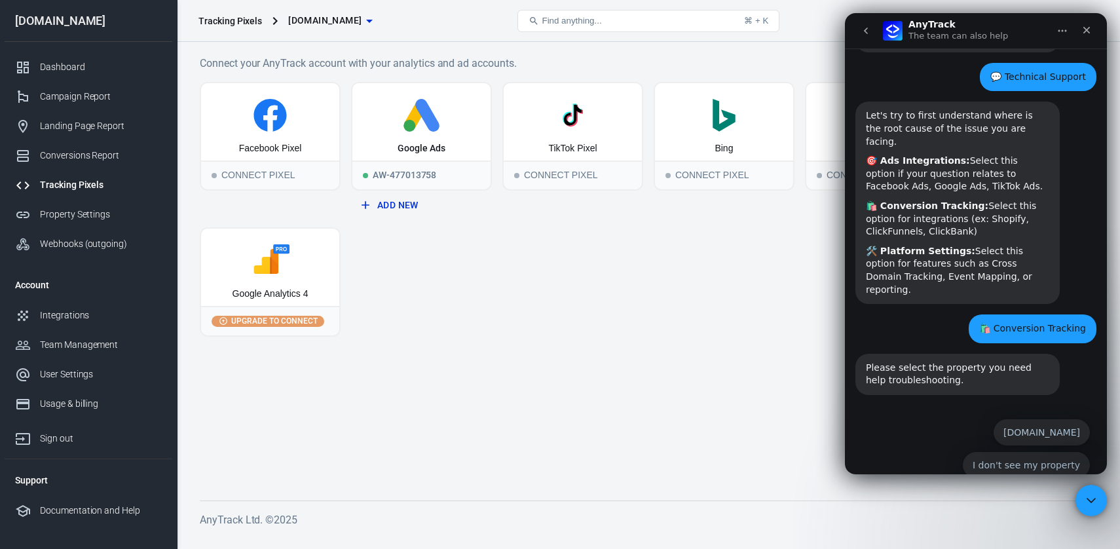
scroll to position [90, 0]
click at [1057, 420] on button "[DOMAIN_NAME]" at bounding box center [1042, 433] width 96 height 26
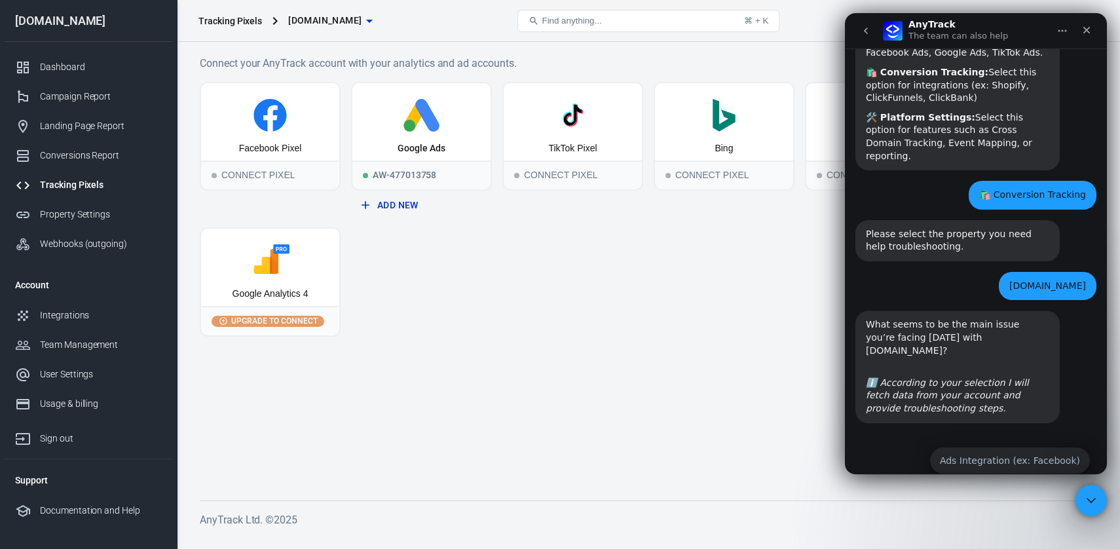
scroll to position [239, 0]
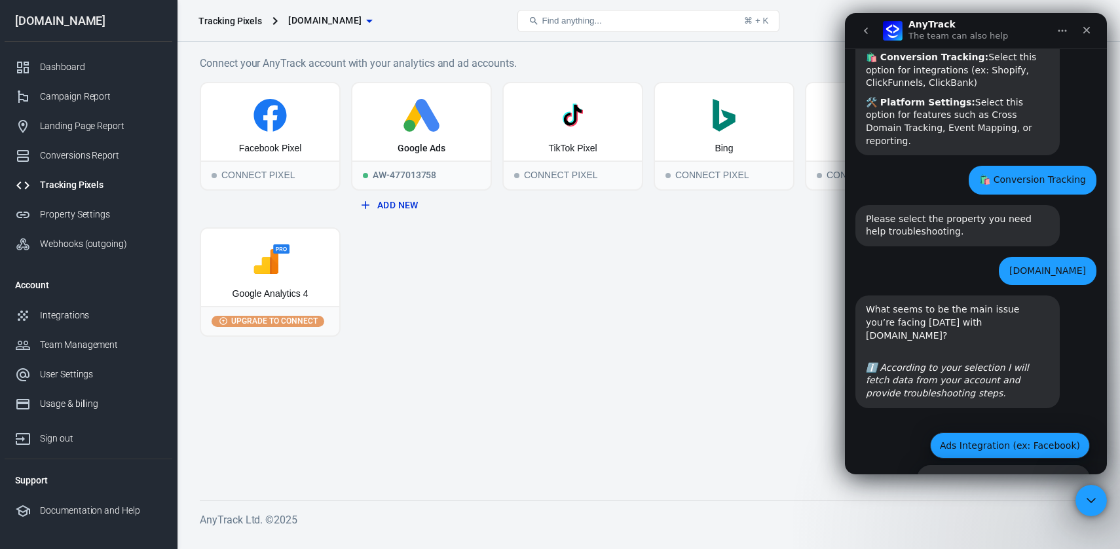
click at [1047, 432] on button "Ads Integration (ex: Facebook)" at bounding box center [1010, 445] width 160 height 26
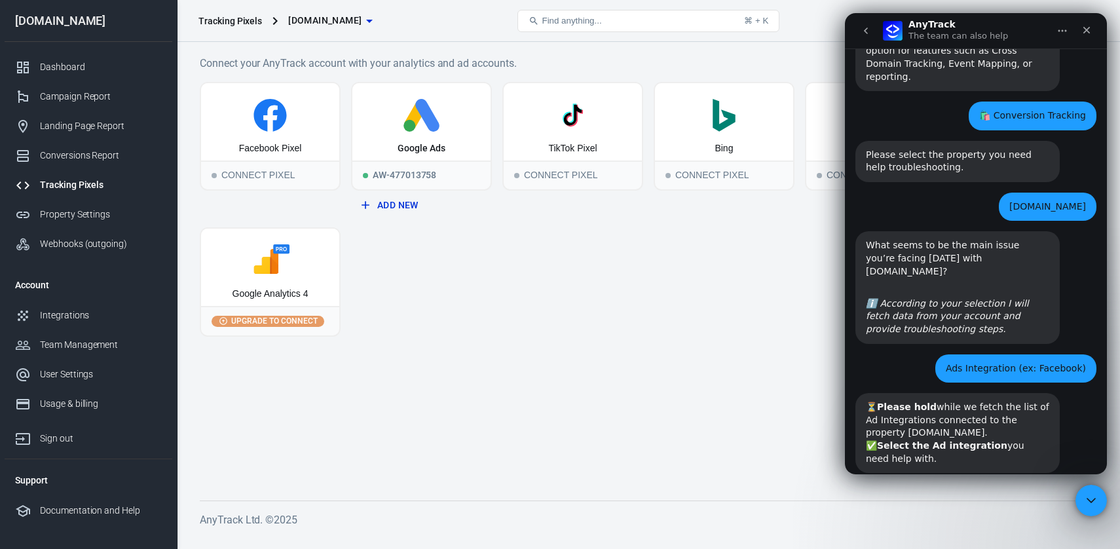
scroll to position [337, 0]
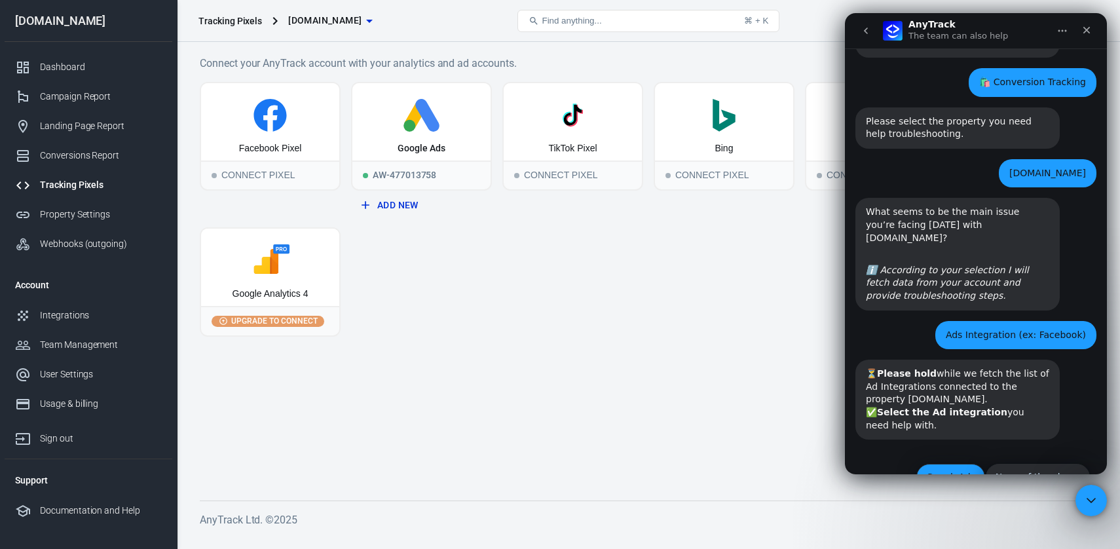
click at [949, 464] on button "GoogleAds" at bounding box center [950, 477] width 69 height 26
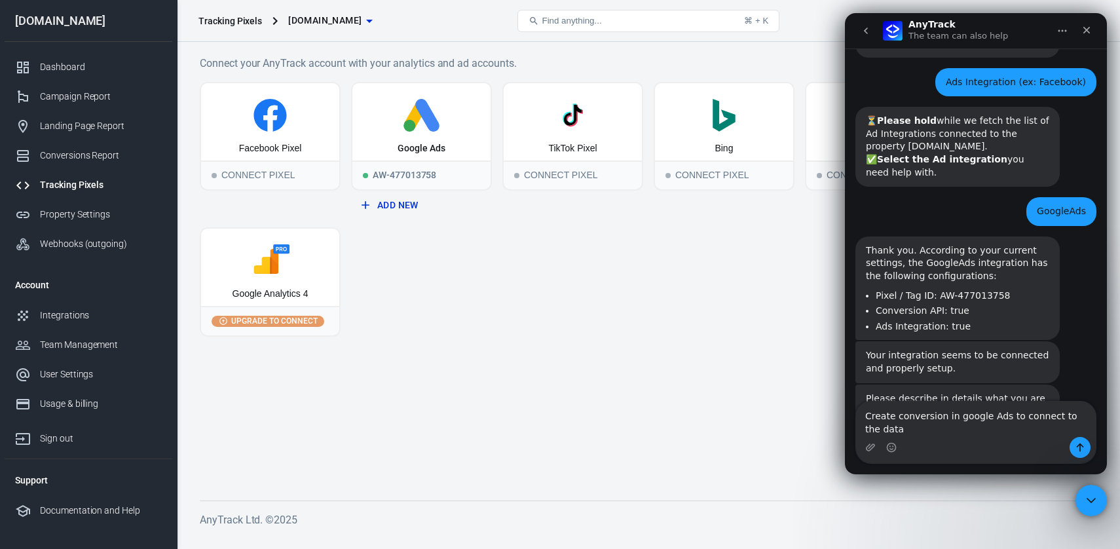
scroll to position [603, 0]
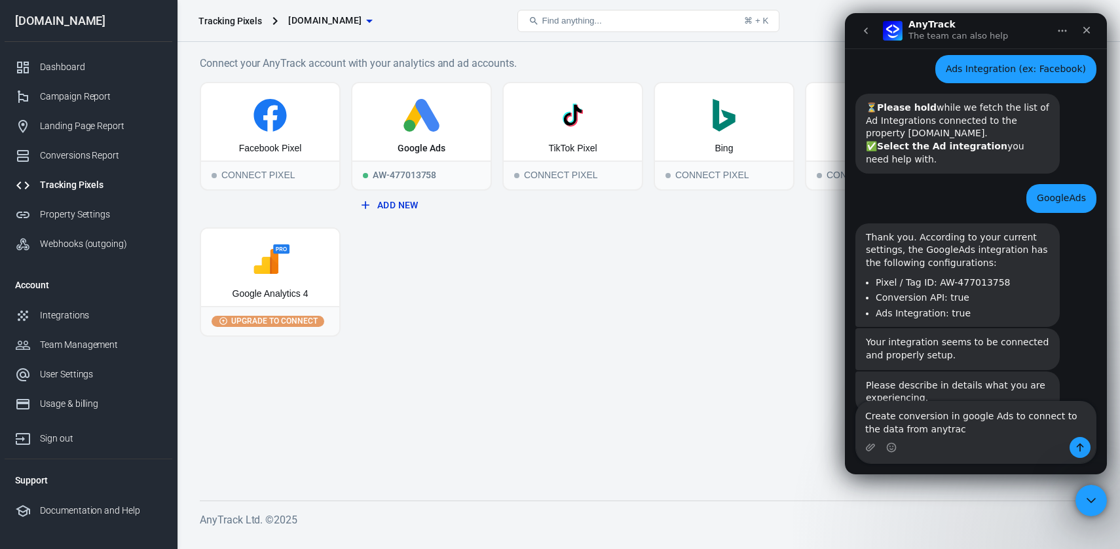
type textarea "Create conversion in google Ads to connect to the data from anytrack"
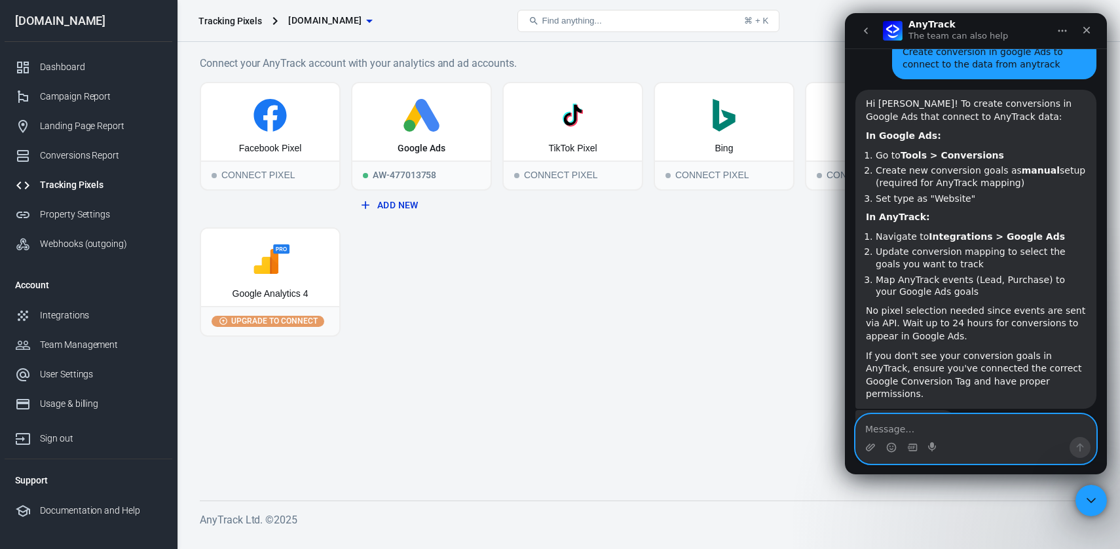
scroll to position [988, 0]
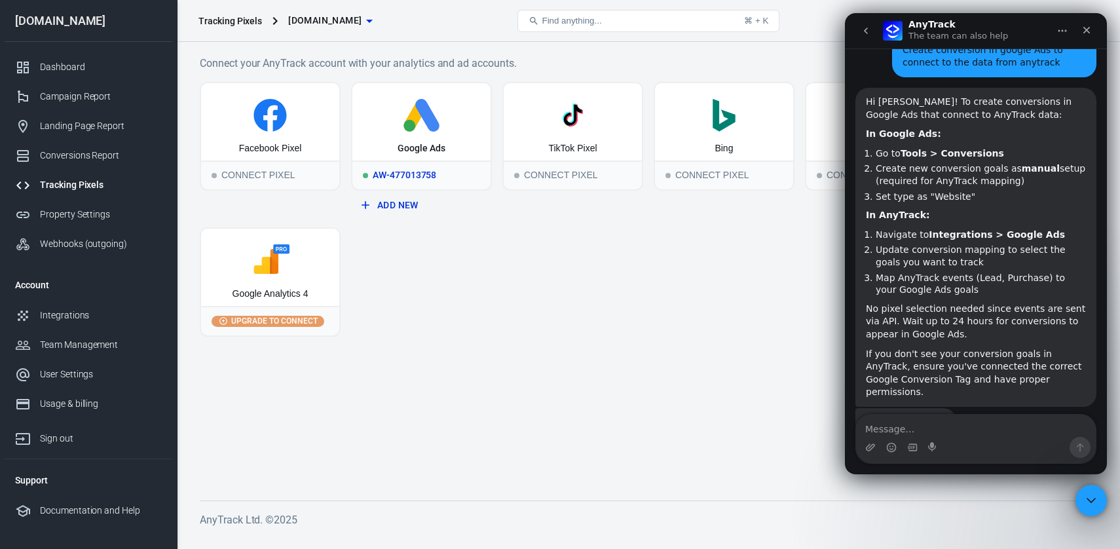
click at [395, 125] on icon at bounding box center [422, 115] width 128 height 33
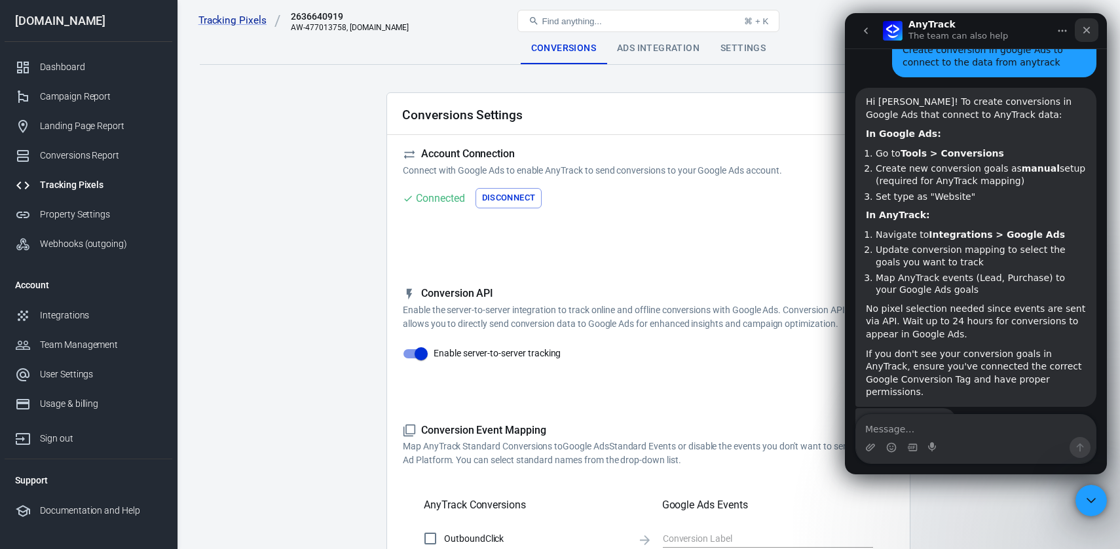
click at [1089, 25] on icon "Close" at bounding box center [1087, 30] width 10 height 10
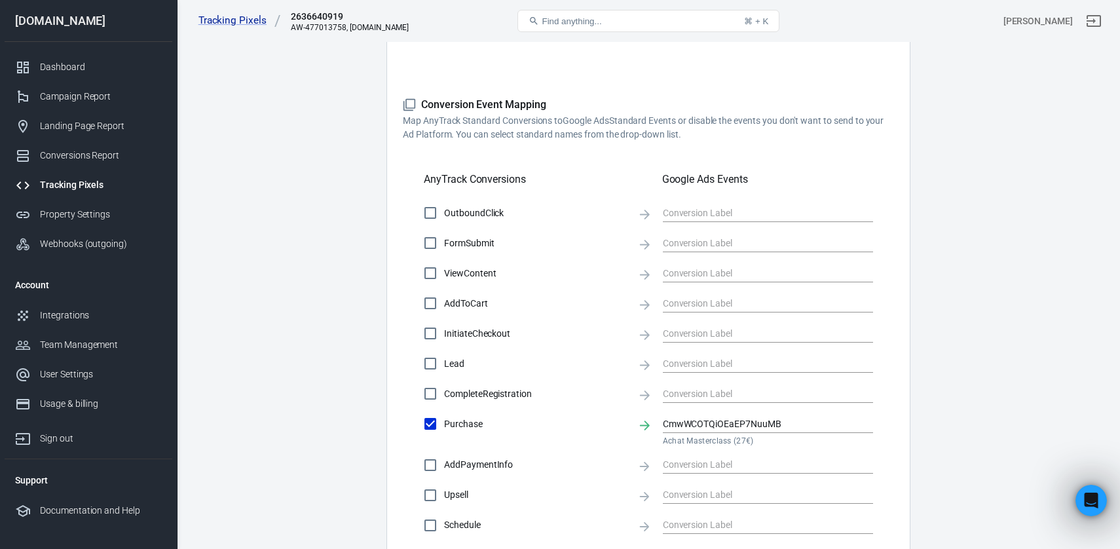
scroll to position [359, 0]
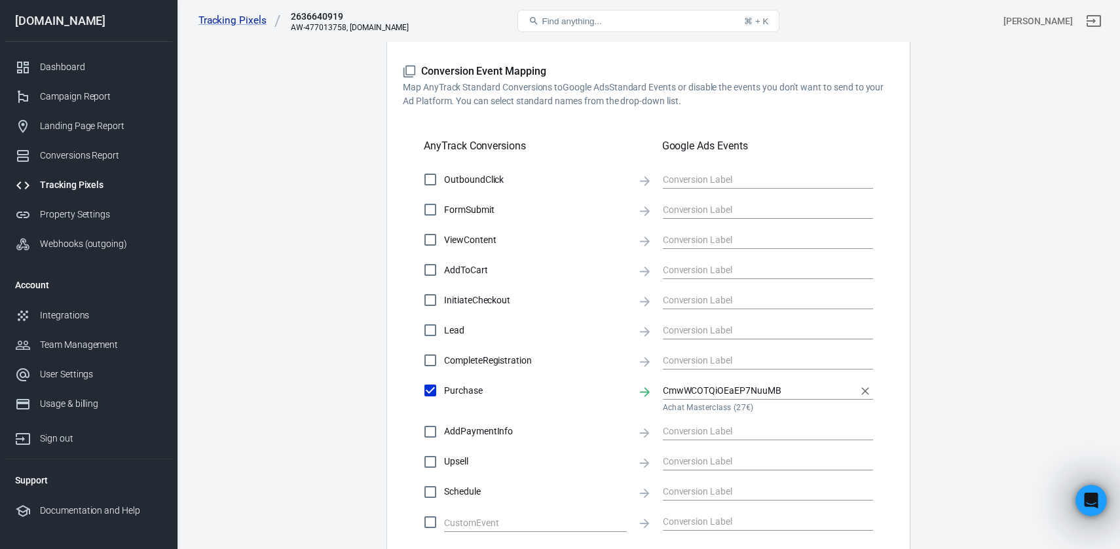
click at [740, 399] on div "CmwWCOTQiOEaEP7NuuMB" at bounding box center [768, 390] width 210 height 17
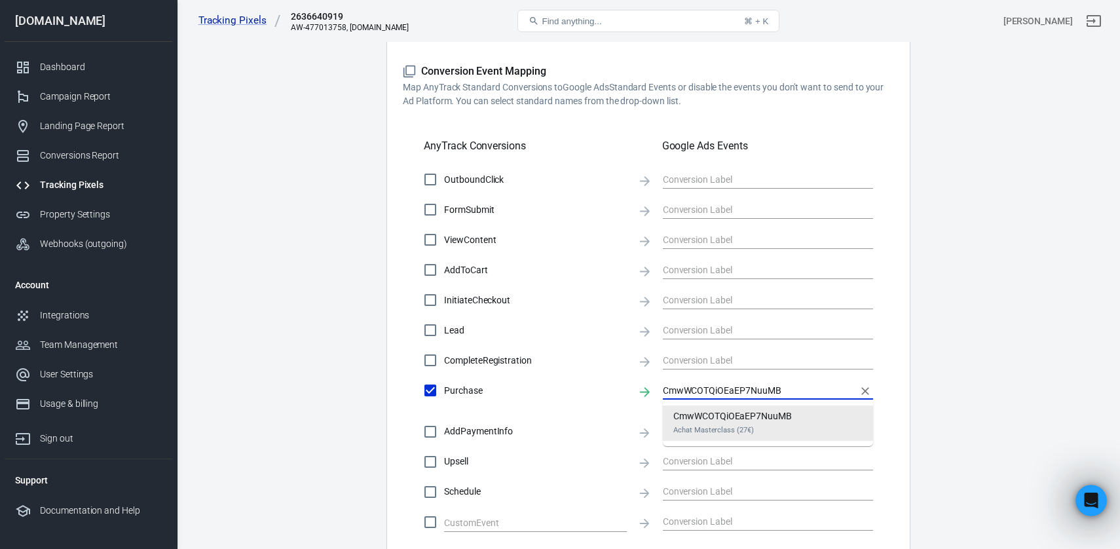
click at [867, 392] on icon "Clear" at bounding box center [865, 391] width 13 height 13
checkbox input "false"
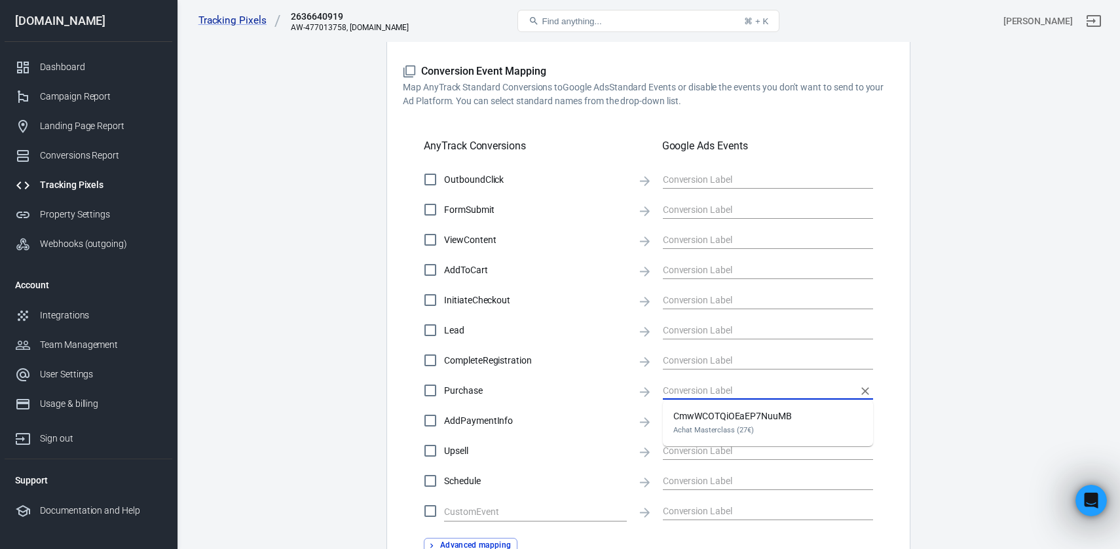
click at [743, 393] on input "text" at bounding box center [758, 390] width 191 height 16
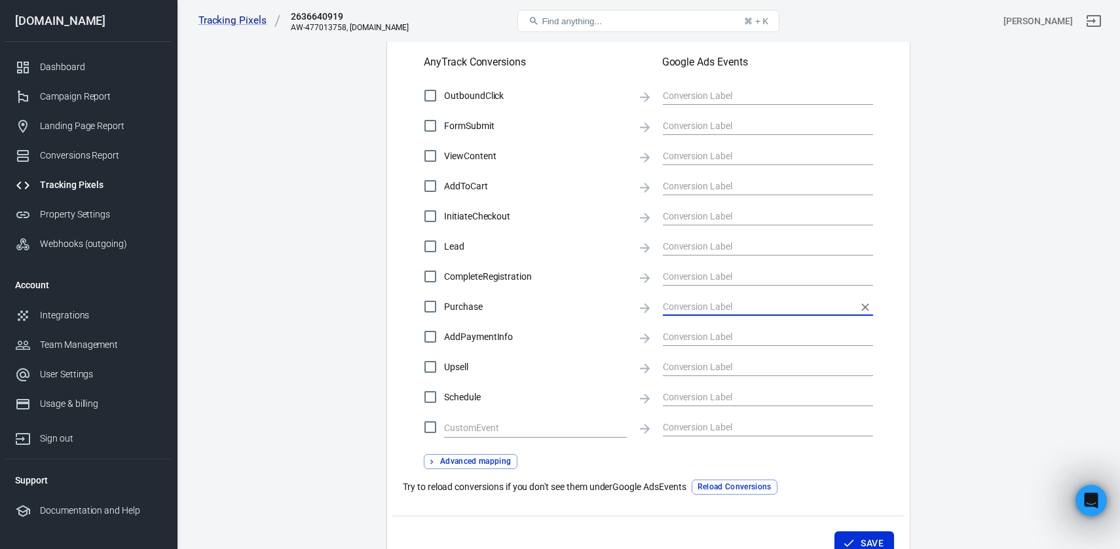
scroll to position [442, 0]
click at [747, 489] on button "Reload Conversions" at bounding box center [735, 487] width 86 height 15
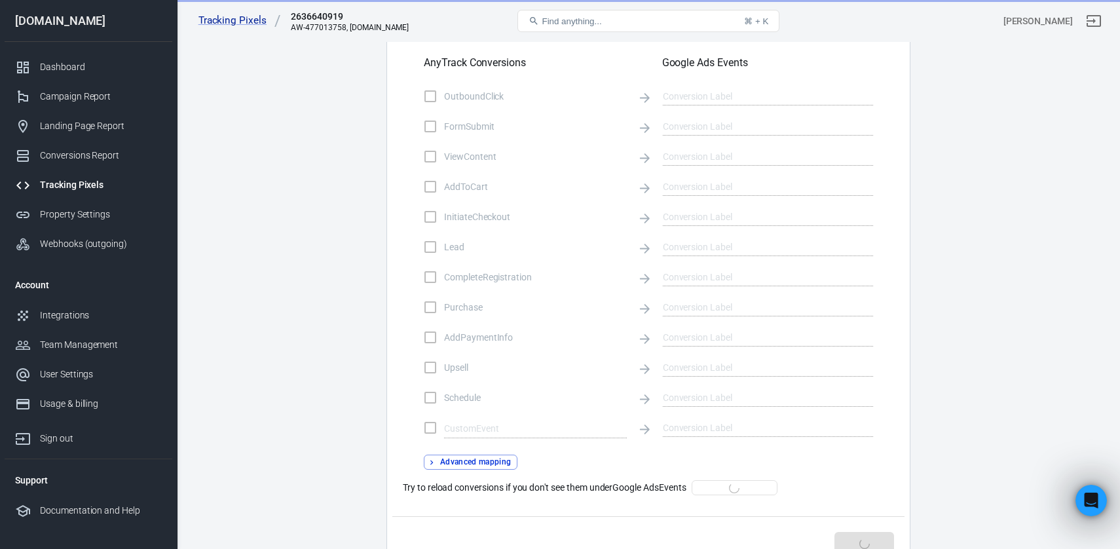
checkbox input "true"
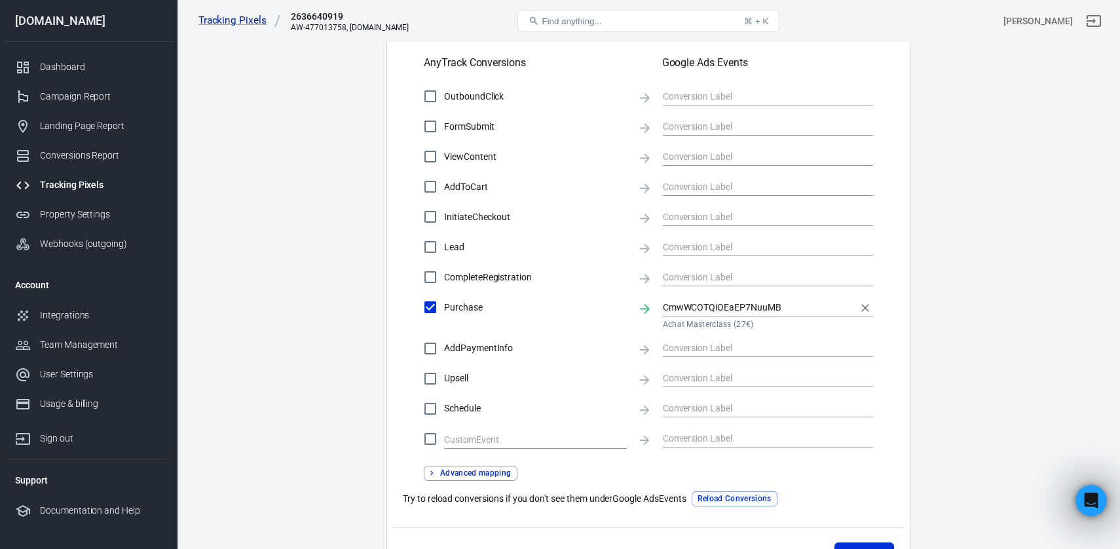
click at [761, 307] on input "CmwWCOTQiOEaEP7NuuMB" at bounding box center [758, 307] width 191 height 16
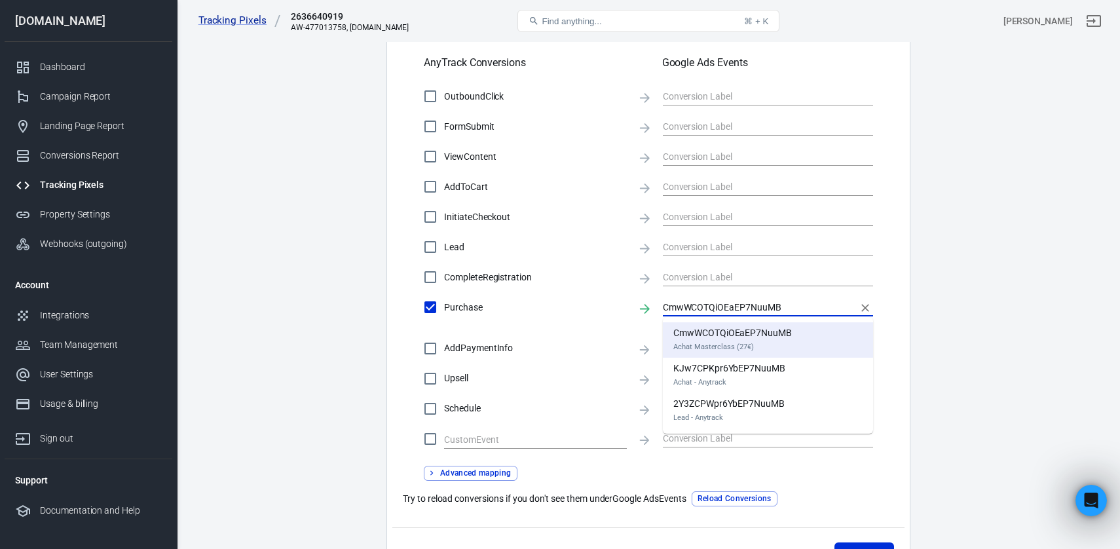
click at [814, 368] on li "KJw7CPKpr6YbEP7NuuMB Achat - Anytrack" at bounding box center [768, 375] width 210 height 35
type input "KJw7CPKpr6YbEP7NuuMB"
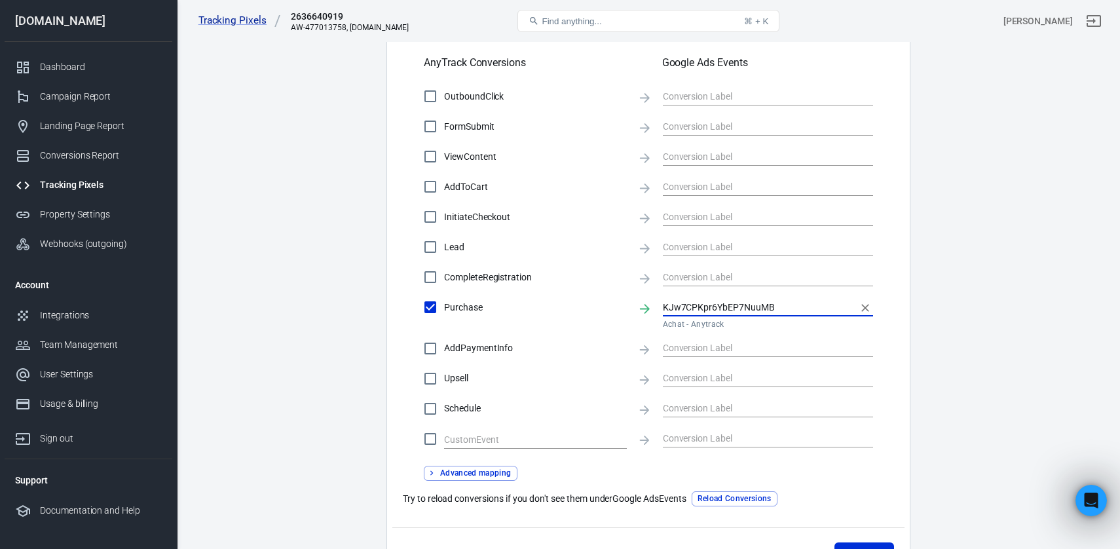
click at [438, 246] on input "Lead" at bounding box center [431, 247] width 28 height 28
checkbox input "true"
click at [736, 240] on input "text" at bounding box center [758, 246] width 191 height 16
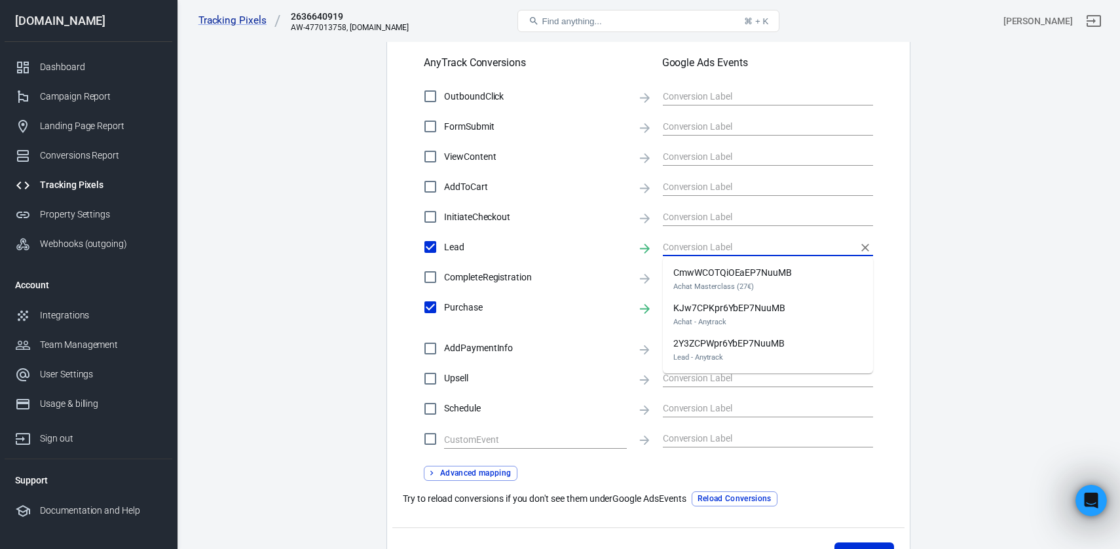
click at [761, 343] on div "2Y3ZCPWpr6YbEP7NuuMB Lead - Anytrack" at bounding box center [728, 351] width 111 height 28
type input "2Y3ZCPWpr6YbEP7NuuMB"
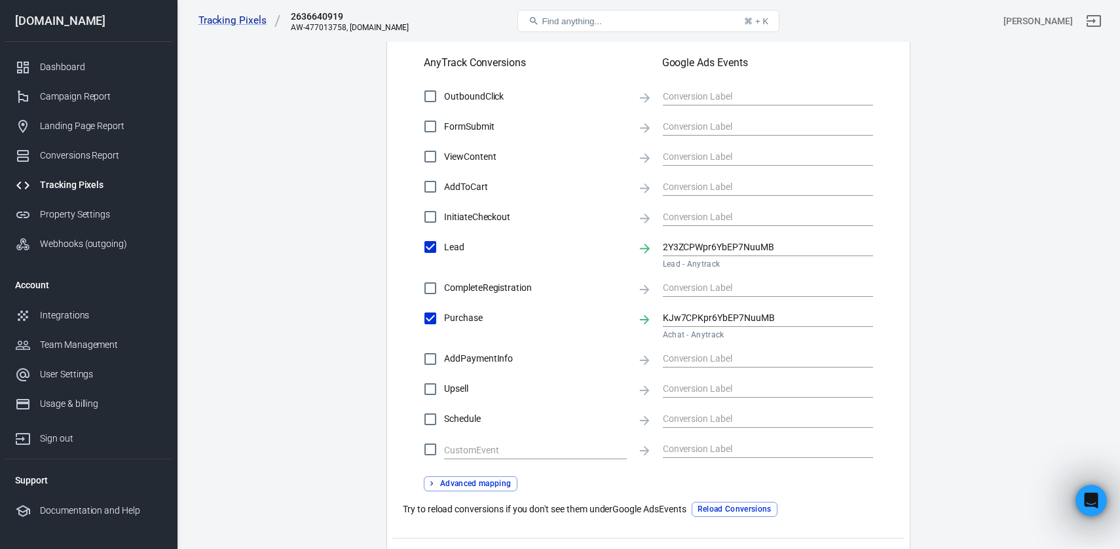
click at [1013, 234] on main "Conversions Ads Integration Settings Conversions Settings Account Connection Co…" at bounding box center [648, 92] width 897 height 1003
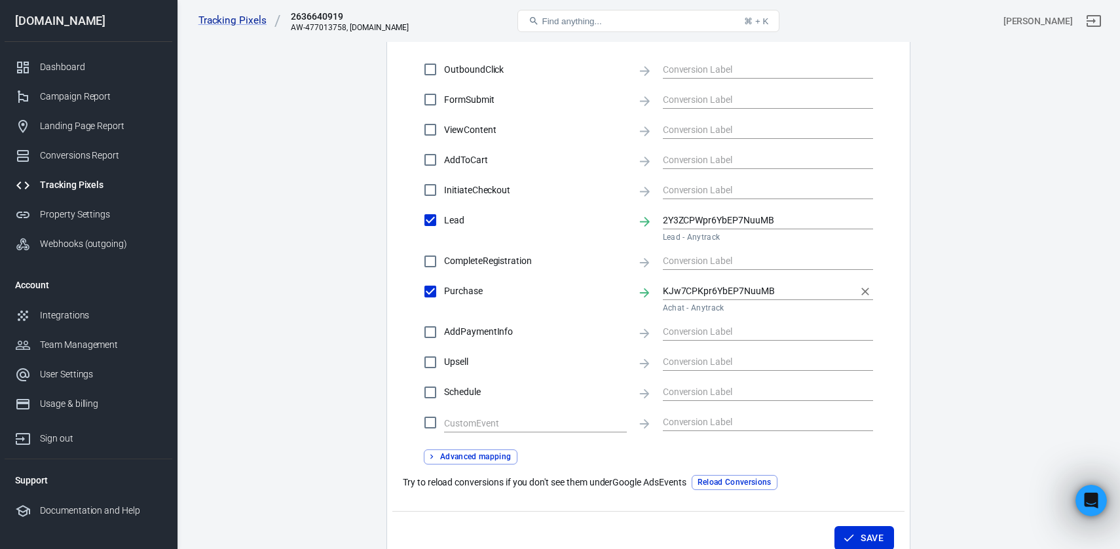
scroll to position [544, 0]
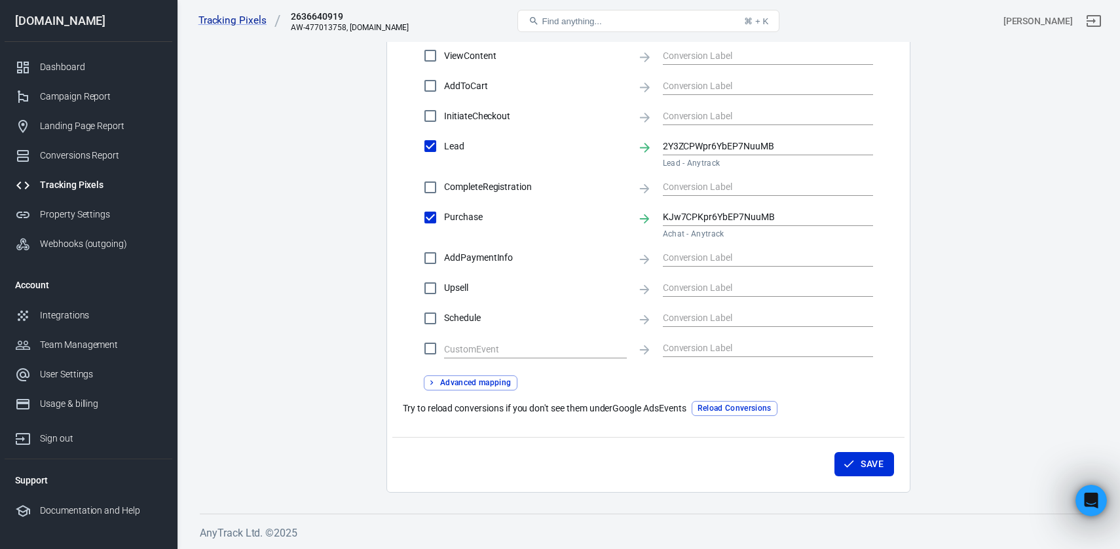
click at [485, 382] on button "Advanced mapping" at bounding box center [471, 382] width 94 height 15
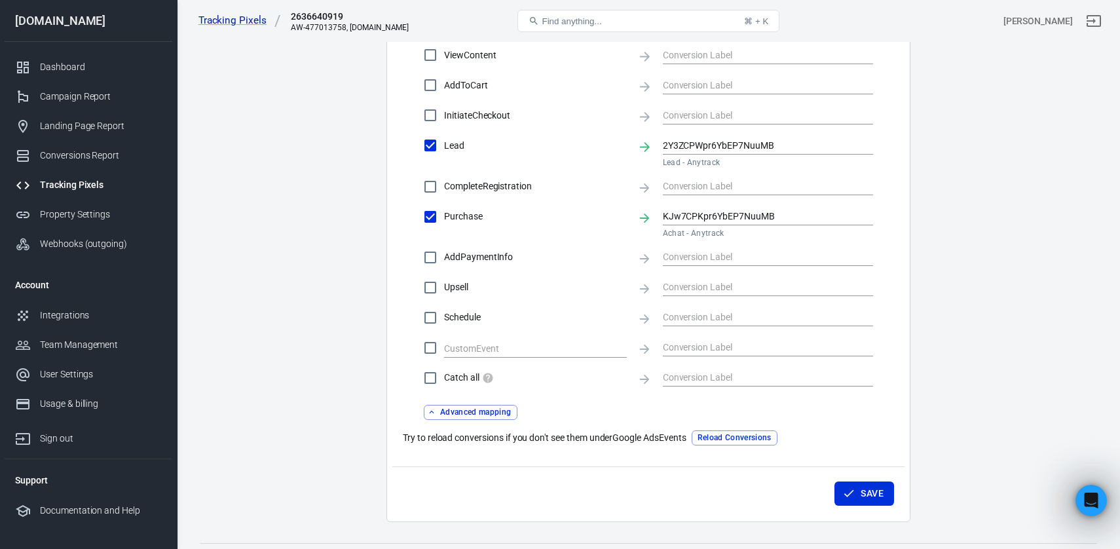
click at [525, 381] on span "Catch all" at bounding box center [535, 378] width 183 height 14
click at [444, 381] on input "Catch all" at bounding box center [431, 378] width 28 height 28
click at [435, 383] on input "Catch all" at bounding box center [431, 378] width 28 height 28
checkbox input "false"
click at [487, 407] on button "Advanced mapping" at bounding box center [471, 412] width 94 height 15
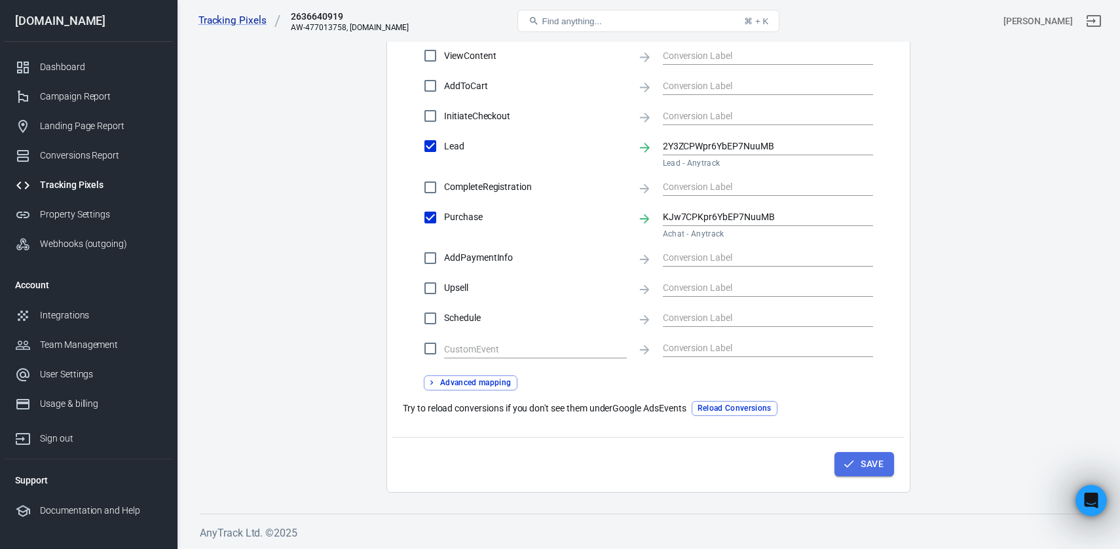
click at [875, 468] on button "Save" at bounding box center [865, 464] width 60 height 24
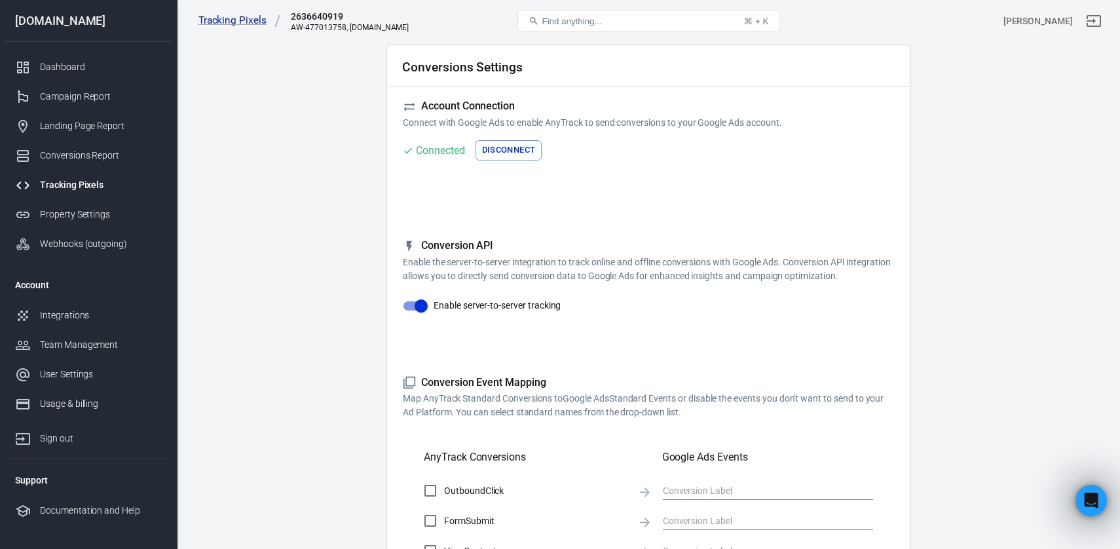
scroll to position [0, 0]
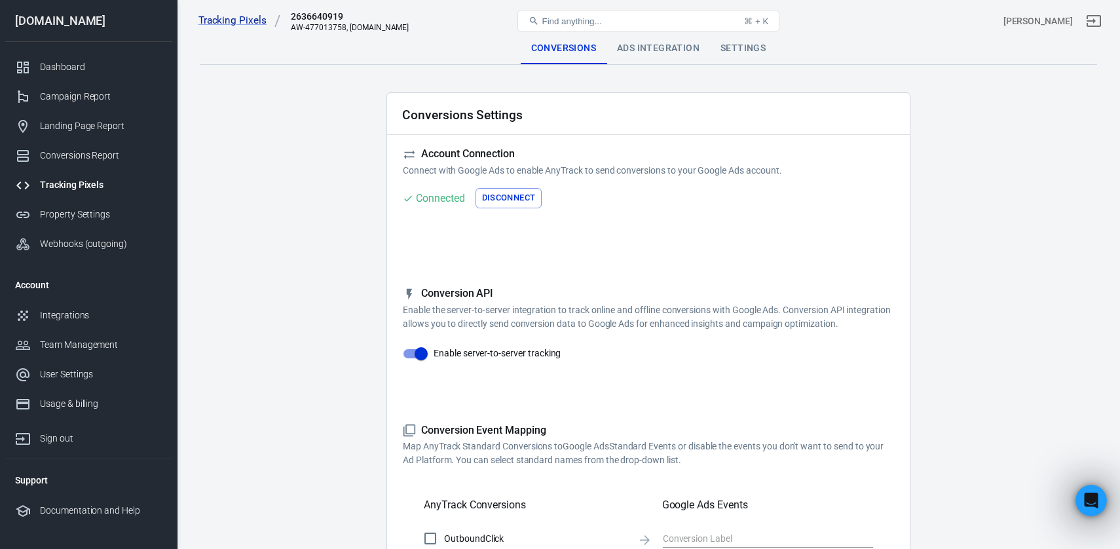
click at [663, 49] on div "Ads Integration" at bounding box center [659, 48] width 104 height 31
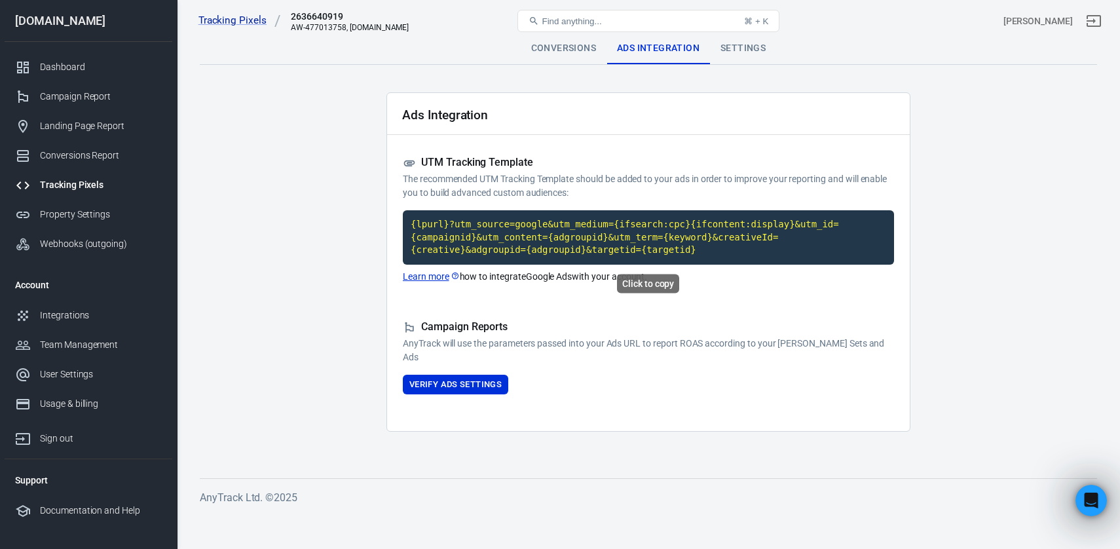
click at [561, 233] on code "{lpurl}?utm_source=google&utm_medium={ifsearch:cpc}{ifcontent:display}&utm_id={…" at bounding box center [648, 237] width 491 height 54
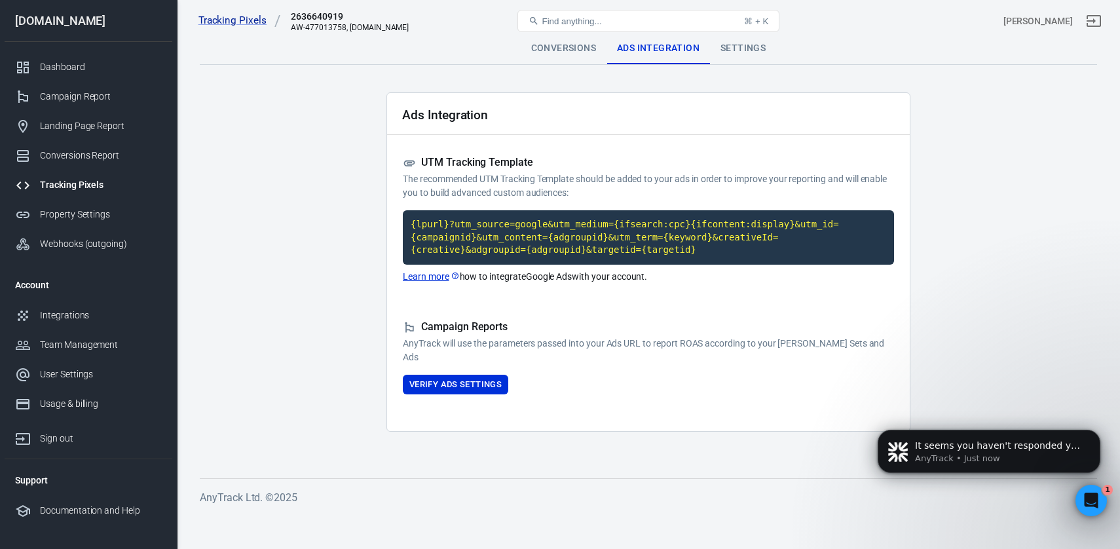
scroll to position [1120, 0]
click at [437, 276] on link "Learn more" at bounding box center [431, 277] width 57 height 14
click at [1085, 501] on icon "Open Intercom Messenger" at bounding box center [1090, 499] width 22 height 22
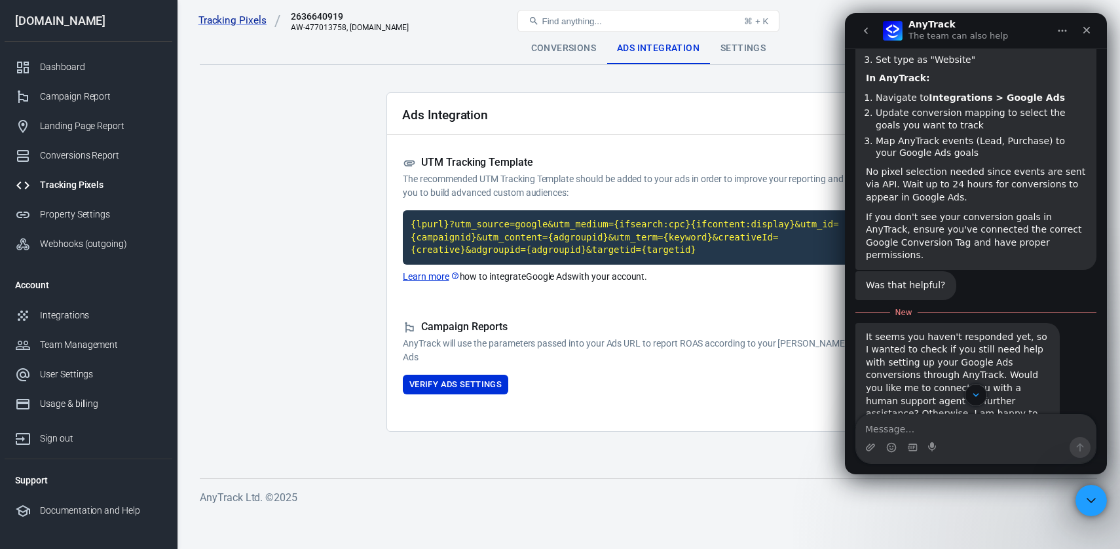
scroll to position [1142, 0]
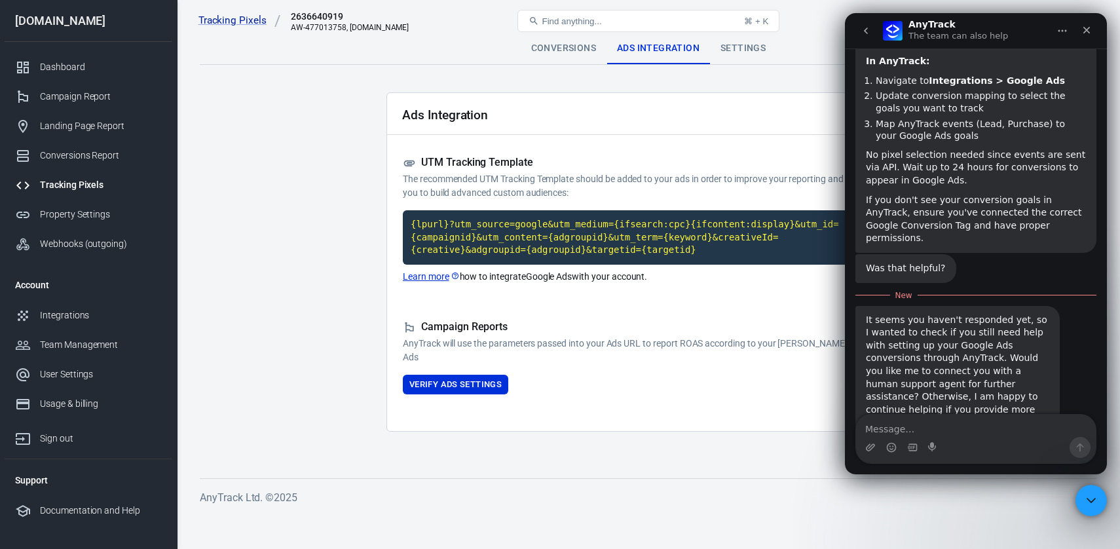
click at [909, 428] on textarea "Message…" at bounding box center [976, 426] width 240 height 22
type textarea "I"
type textarea "I try to implement it"
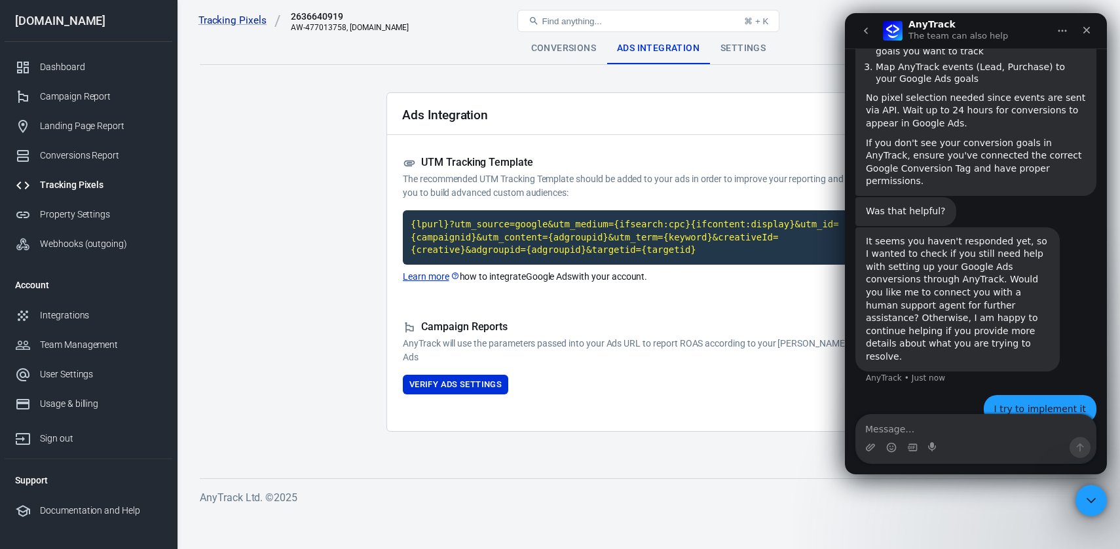
scroll to position [1202, 0]
click at [770, 447] on main "Conversions Ads Integration Settings Ads Integration UTM Tracking Template The …" at bounding box center [648, 245] width 897 height 425
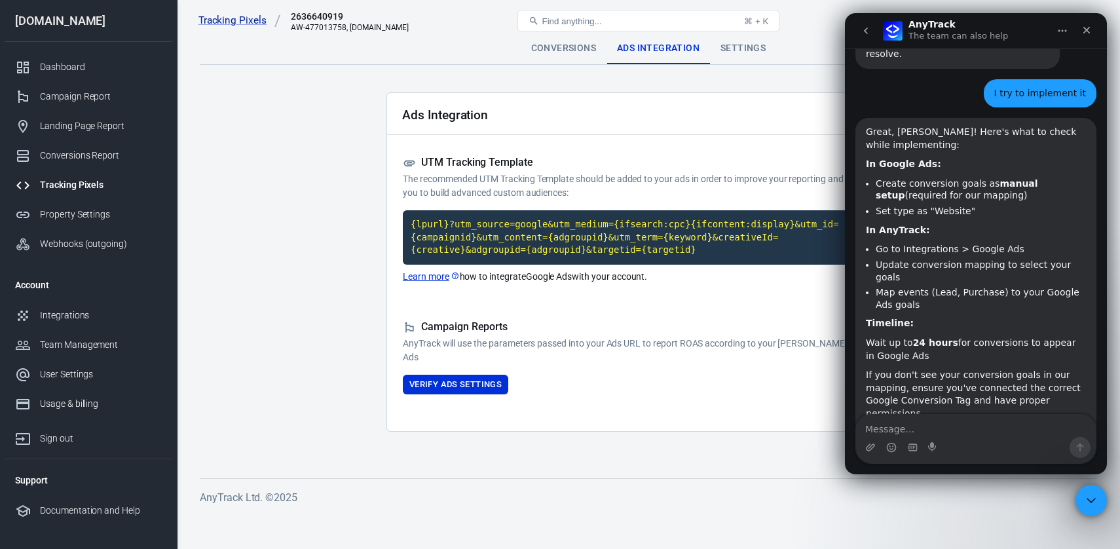
scroll to position [1503, 0]
click at [1091, 35] on icon "Close" at bounding box center [1087, 30] width 10 height 10
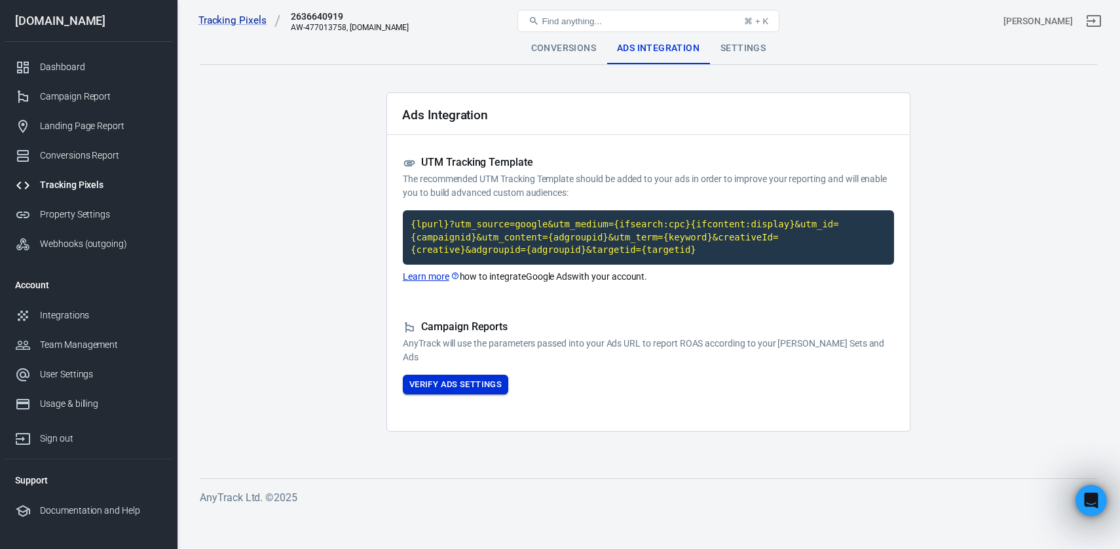
click at [472, 383] on button "Verify Ads Settings" at bounding box center [455, 385] width 105 height 20
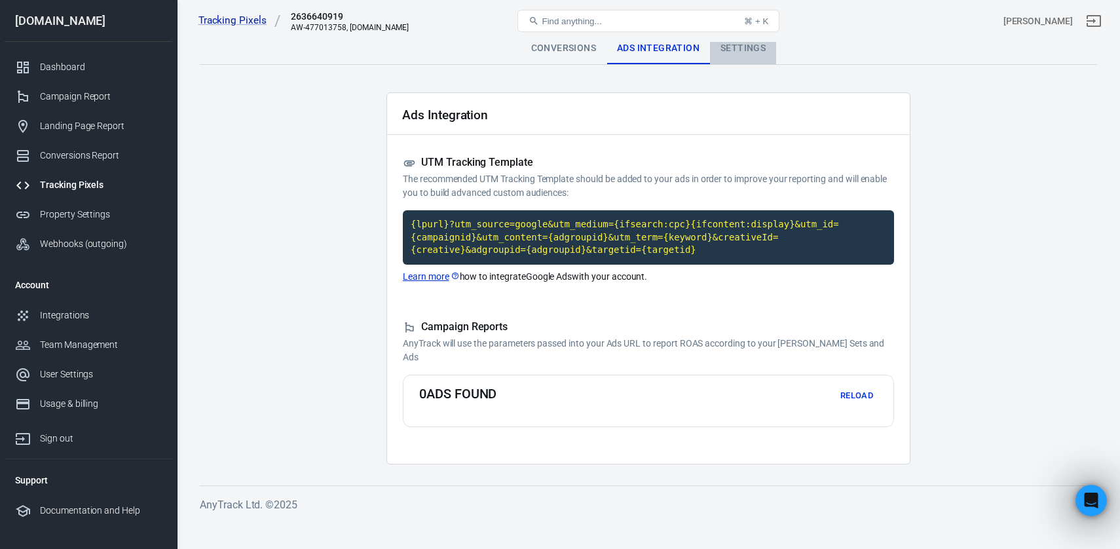
click at [744, 52] on div "Settings" at bounding box center [743, 48] width 66 height 31
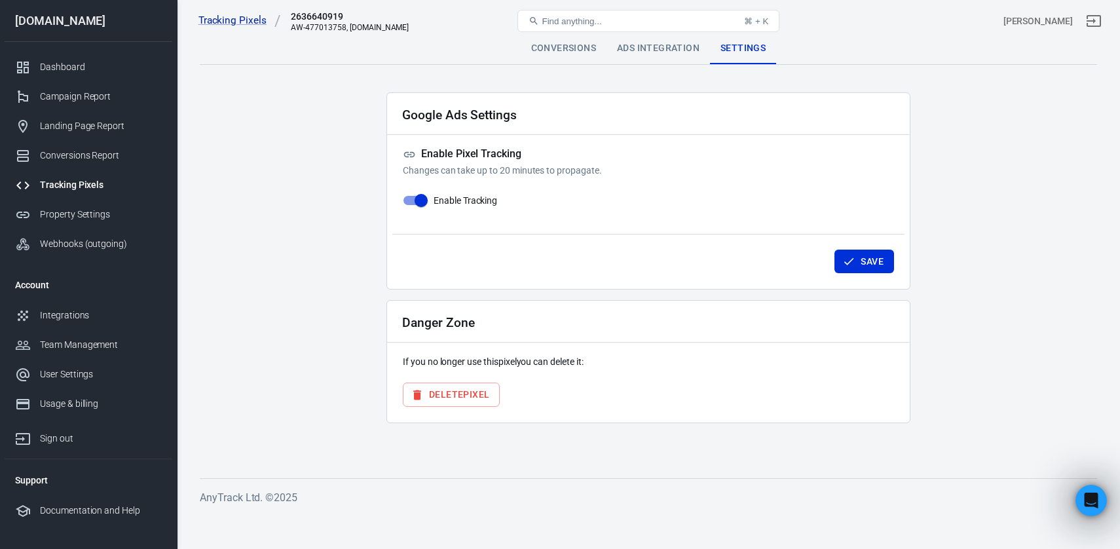
click at [544, 48] on div "Conversions" at bounding box center [564, 48] width 86 height 31
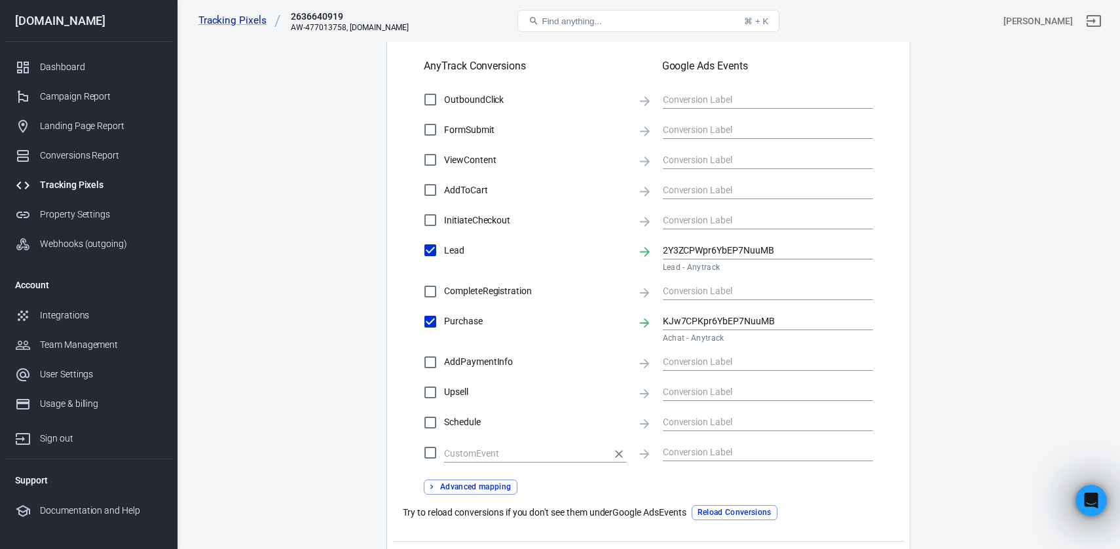
scroll to position [544, 0]
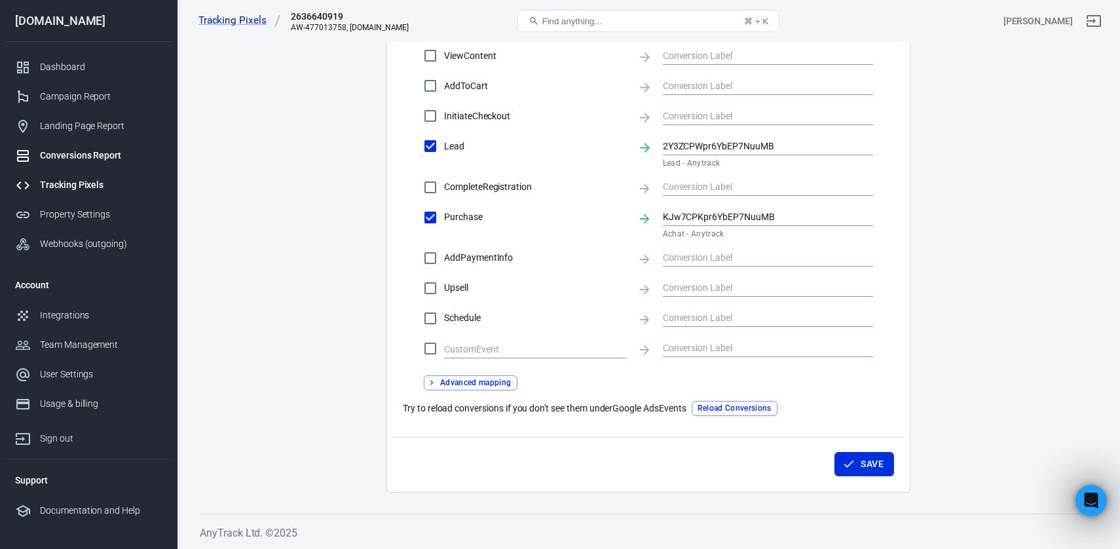
click at [105, 153] on div "Conversions Report" at bounding box center [101, 156] width 122 height 14
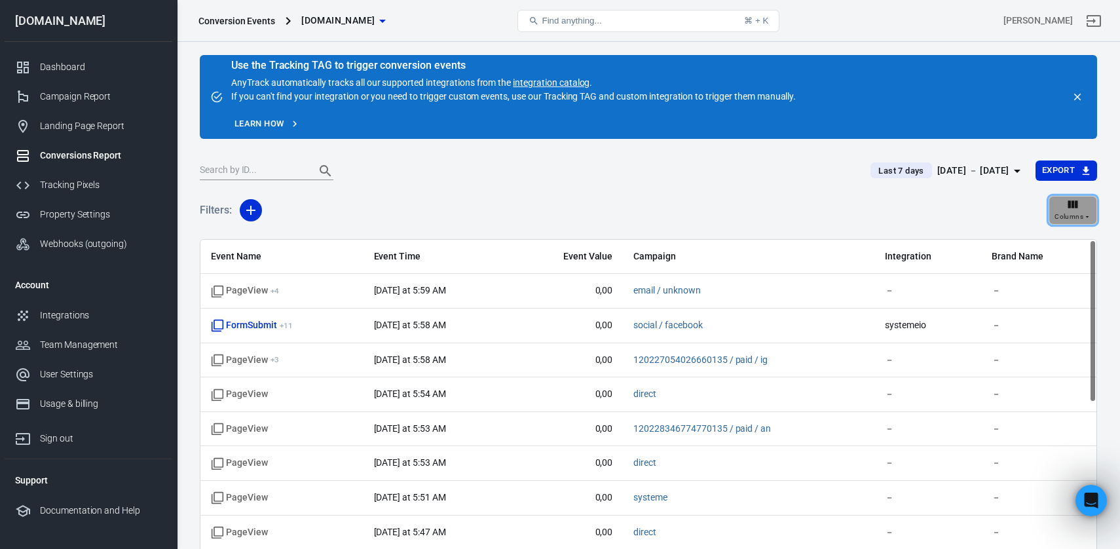
click at [1075, 215] on span "Columns" at bounding box center [1069, 217] width 29 height 12
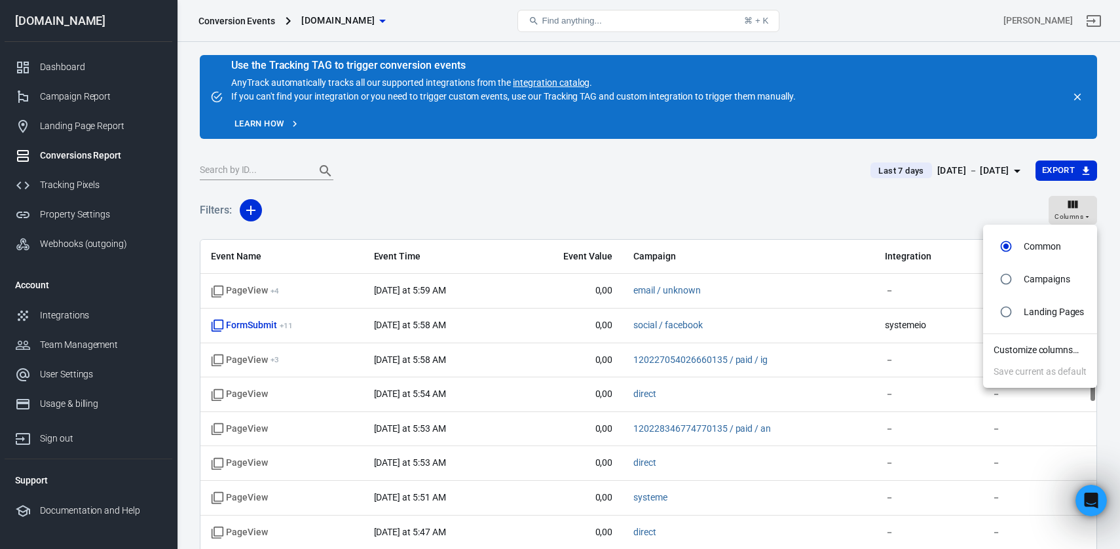
click at [419, 238] on div at bounding box center [560, 274] width 1120 height 549
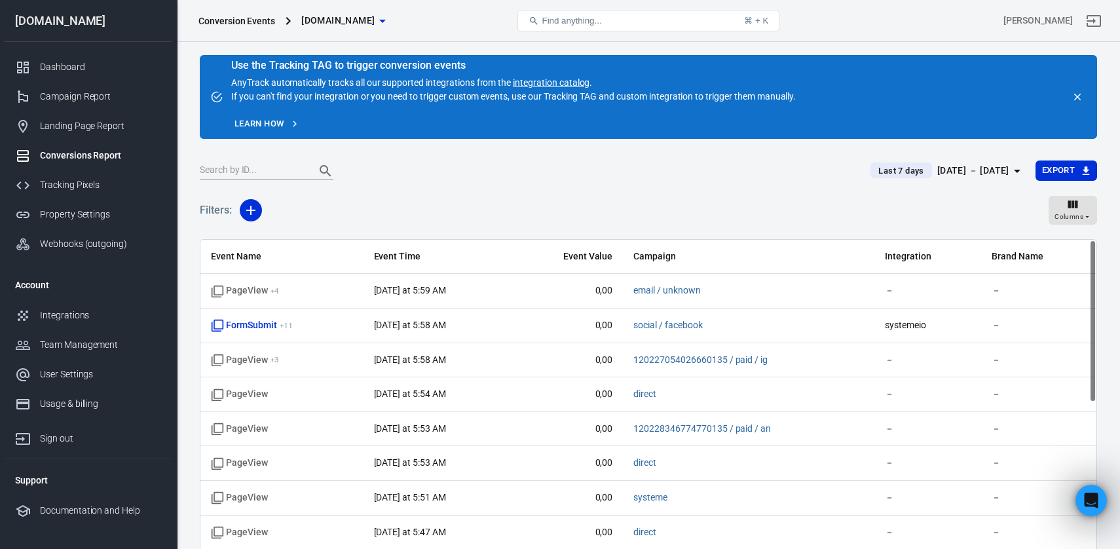
click at [263, 225] on div at bounding box center [251, 210] width 28 height 42
click at [257, 221] on div at bounding box center [251, 210] width 28 height 42
click at [250, 208] on icon "button" at bounding box center [251, 210] width 16 height 16
click at [304, 239] on li "Event Name" at bounding box center [284, 239] width 89 height 24
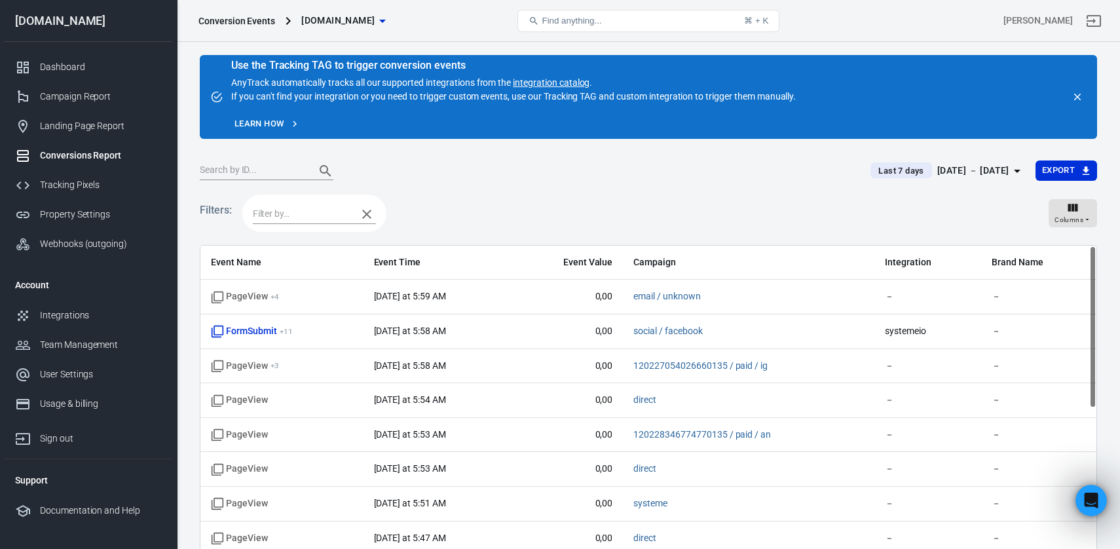
click at [306, 222] on input "text" at bounding box center [302, 214] width 98 height 16
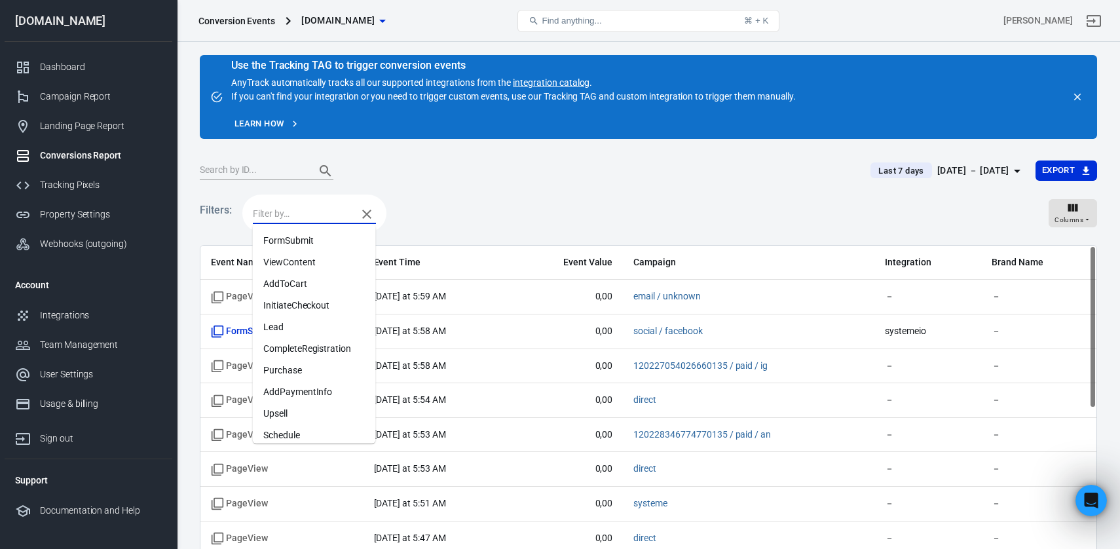
scroll to position [50, 0]
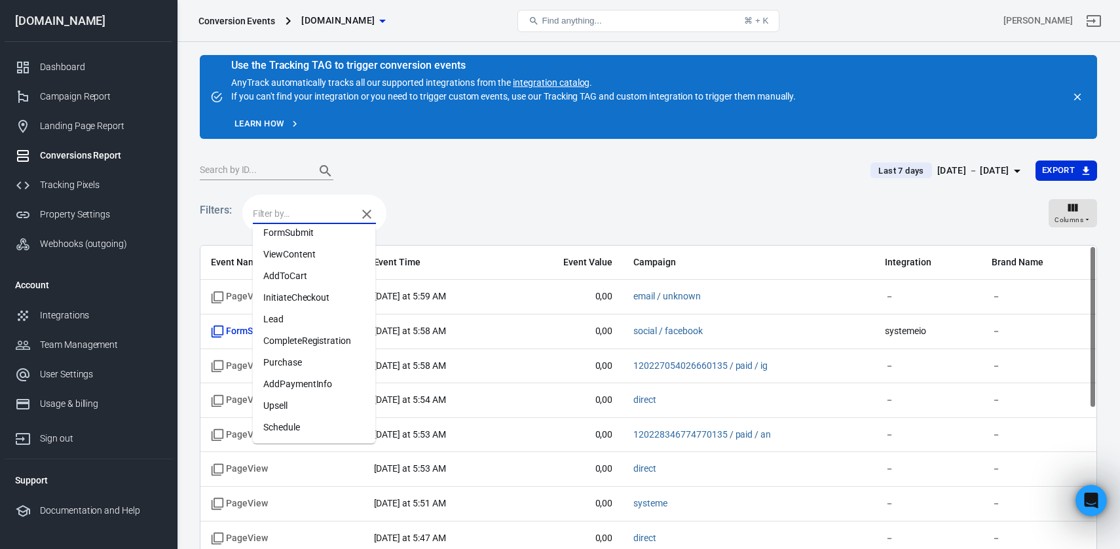
click at [304, 358] on li "Purchase" at bounding box center [314, 363] width 123 height 22
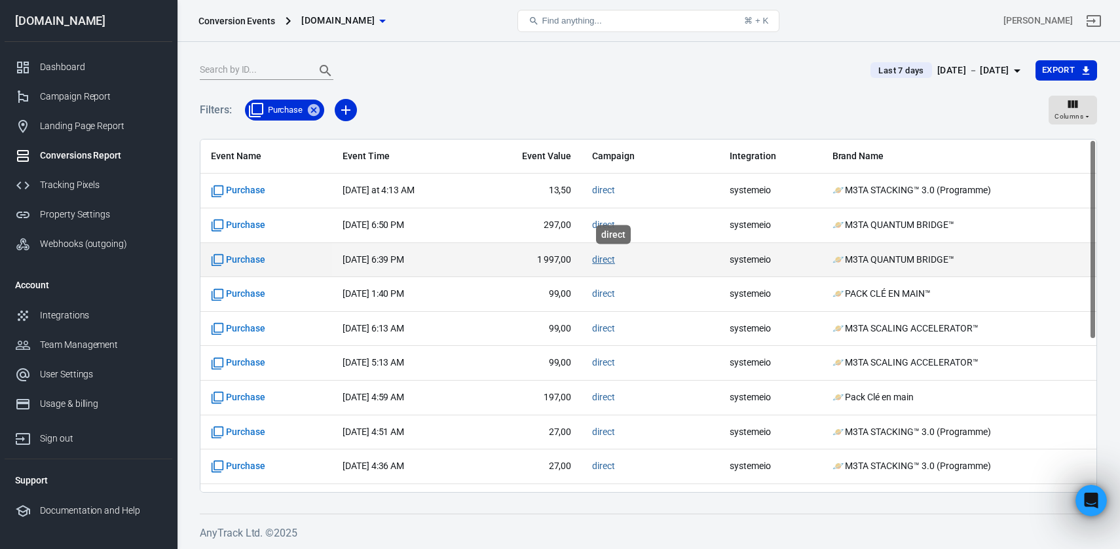
click at [611, 259] on link "direct" at bounding box center [603, 259] width 23 height 10
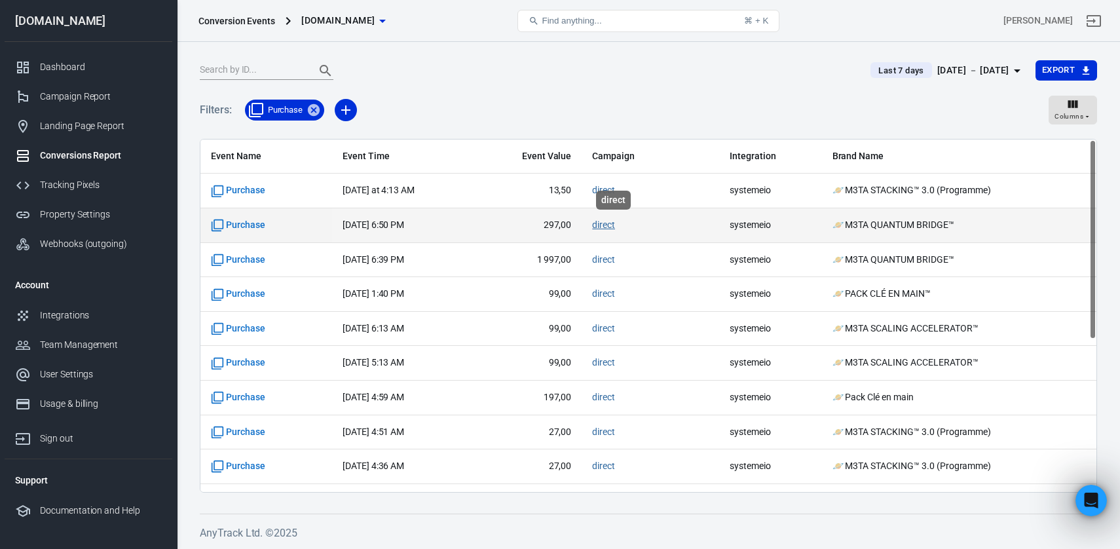
click at [611, 224] on link "direct" at bounding box center [603, 224] width 23 height 10
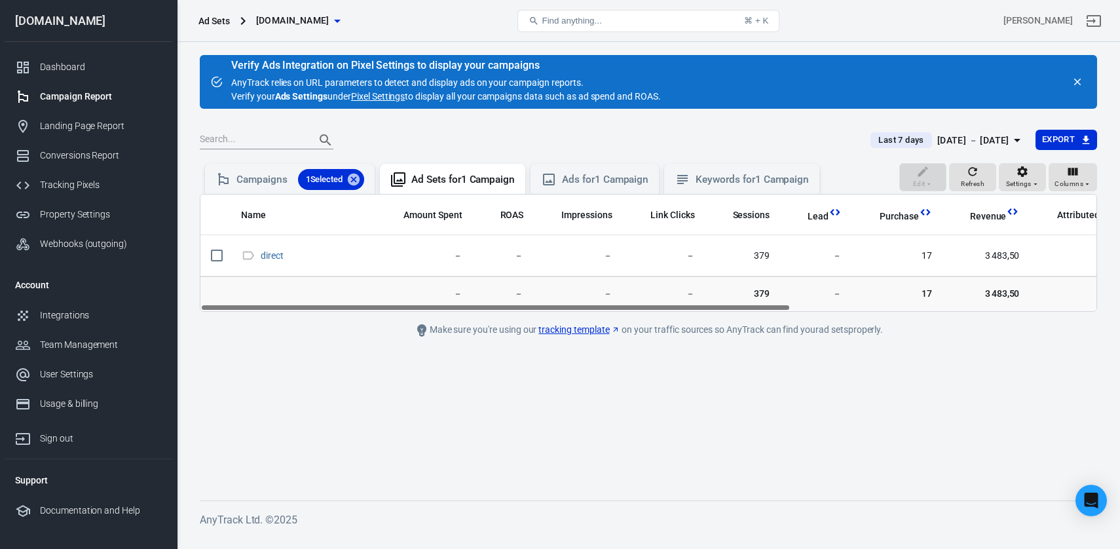
click at [393, 92] on link "Pixel Settings" at bounding box center [378, 97] width 54 height 14
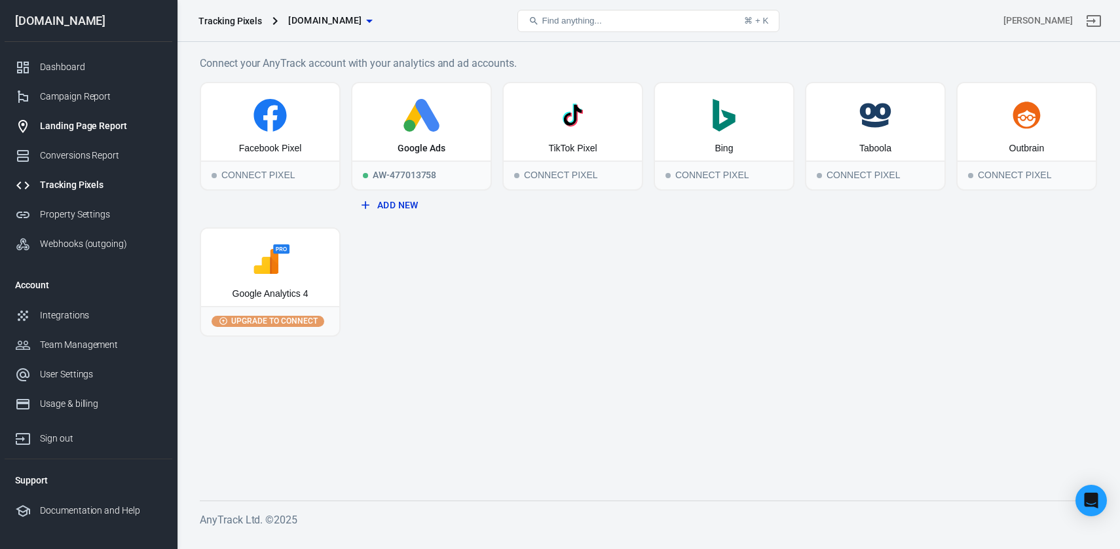
click at [88, 127] on div "Landing Page Report" at bounding box center [101, 126] width 122 height 14
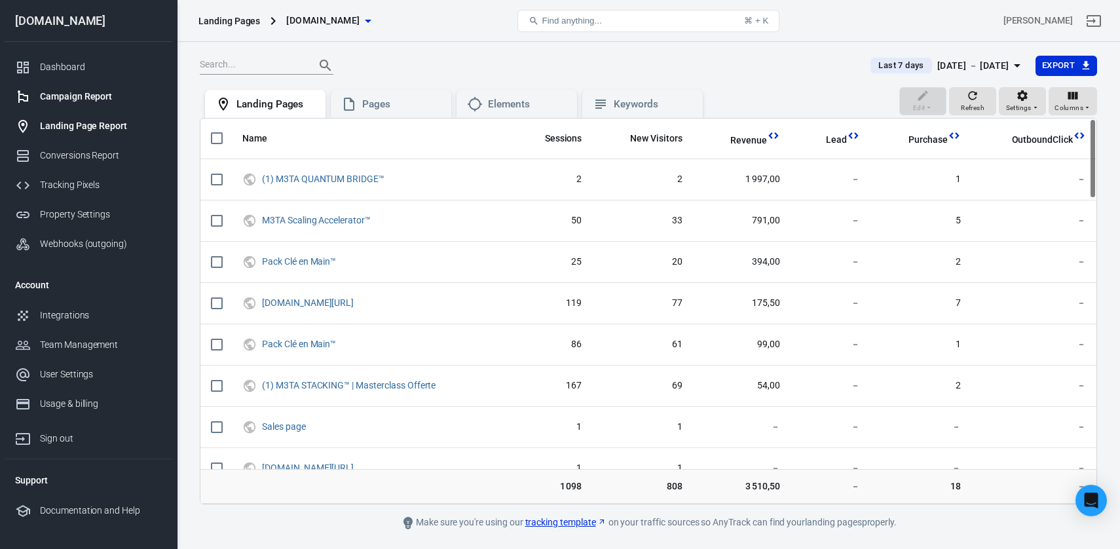
click at [75, 100] on div "Campaign Report" at bounding box center [101, 97] width 122 height 14
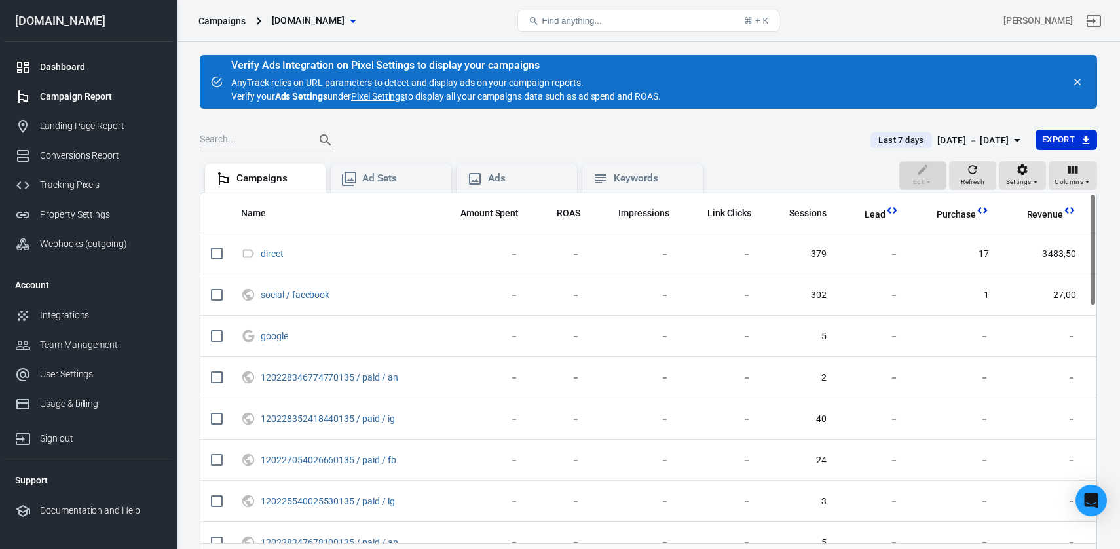
click at [69, 78] on link "Dashboard" at bounding box center [89, 66] width 168 height 29
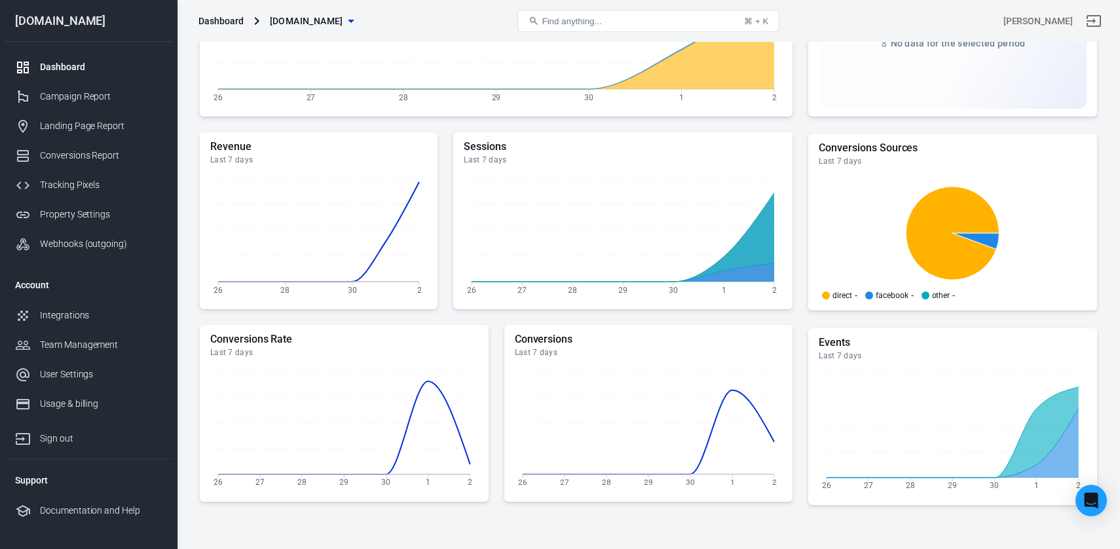
scroll to position [238, 0]
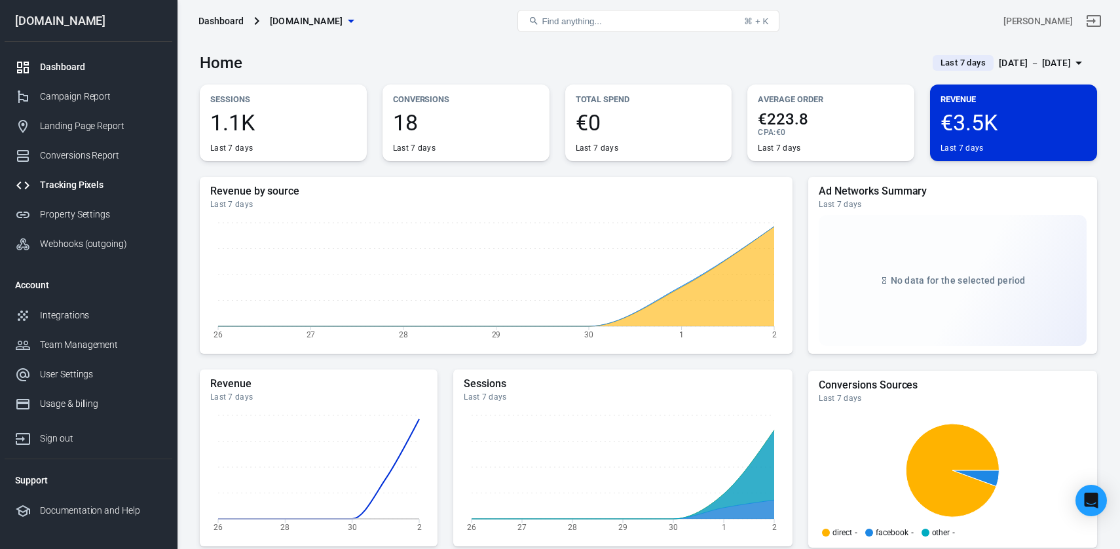
click at [92, 181] on div "Tracking Pixels" at bounding box center [101, 185] width 122 height 14
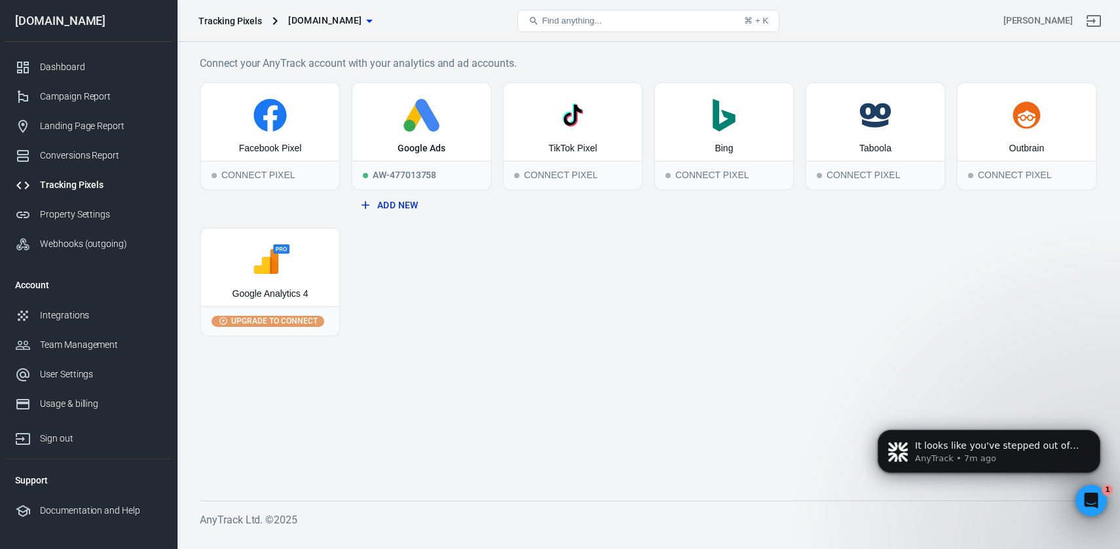
click at [823, 242] on div "Facebook Pixel Connect Pixel Google Ads AW-477013758 Add New TikTok Pixel Conne…" at bounding box center [648, 209] width 897 height 255
click at [641, 294] on div "Facebook Pixel Connect Pixel Google Ads AW-477013758 Add New TikTok Pixel Conne…" at bounding box center [648, 209] width 897 height 255
